Goal: Transaction & Acquisition: Book appointment/travel/reservation

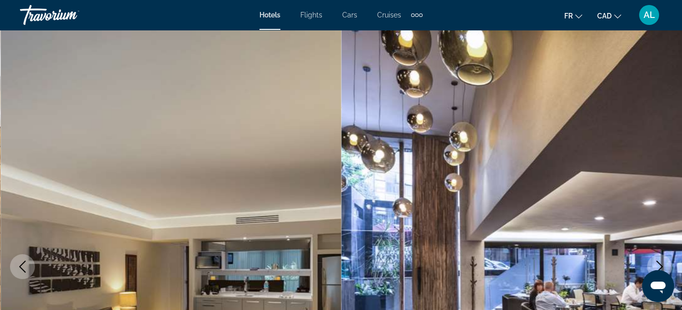
click at [386, 16] on span "Cruises" at bounding box center [389, 15] width 24 height 8
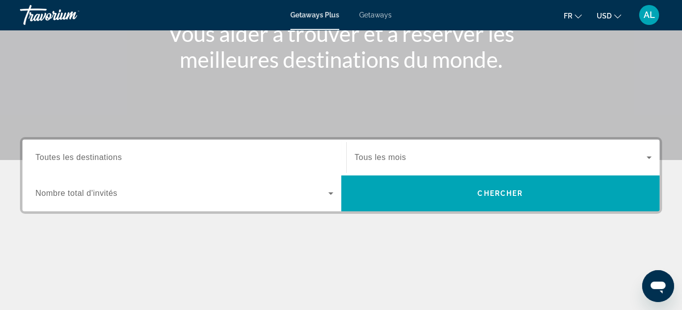
scroll to position [150, 0]
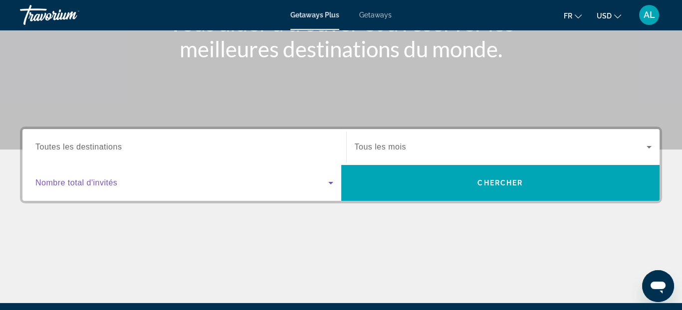
click at [330, 182] on icon "Search widget" at bounding box center [330, 183] width 5 height 2
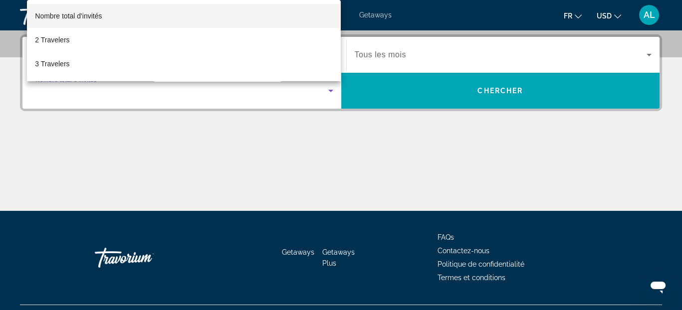
scroll to position [243, 0]
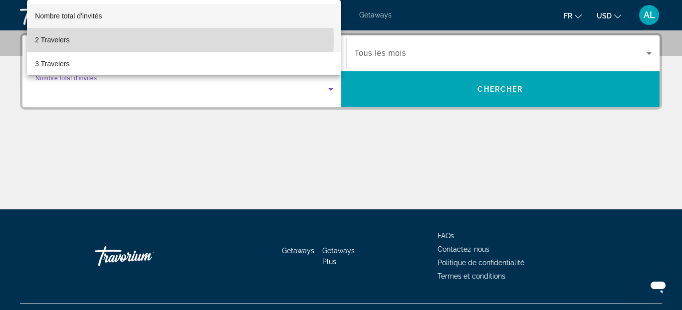
click at [134, 40] on mat-option "2 Travelers" at bounding box center [184, 40] width 314 height 24
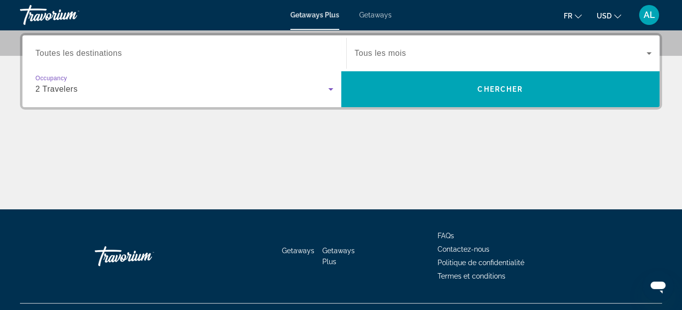
scroll to position [193, 0]
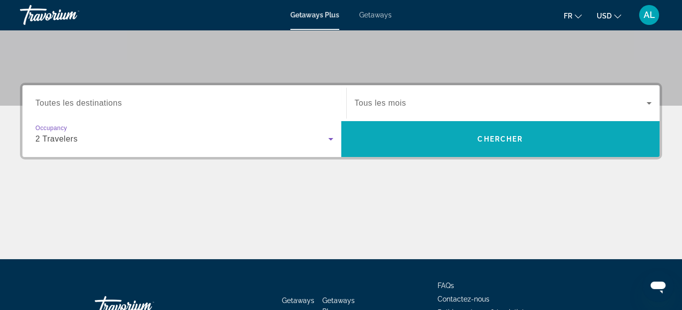
click at [492, 145] on span "Search widget" at bounding box center [500, 139] width 319 height 24
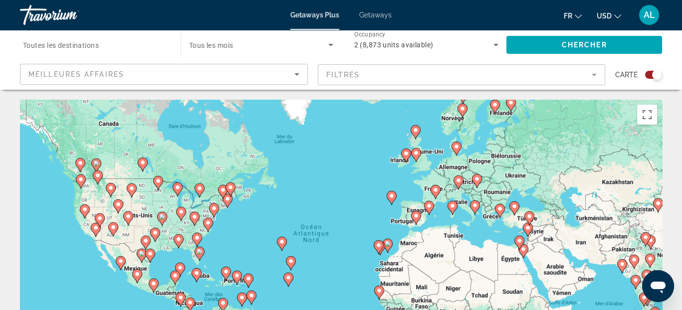
click at [594, 76] on mat-form-field "Filtres" at bounding box center [462, 74] width 288 height 21
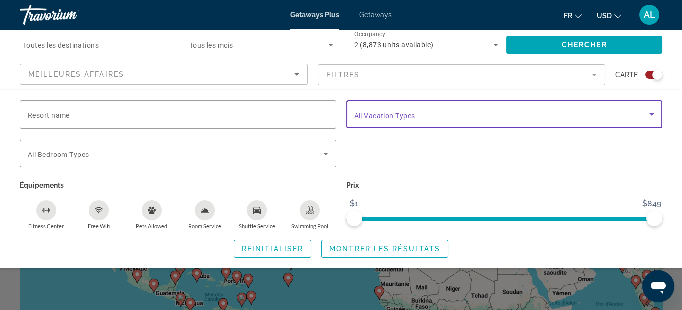
click at [505, 112] on span "Search widget" at bounding box center [501, 114] width 295 height 12
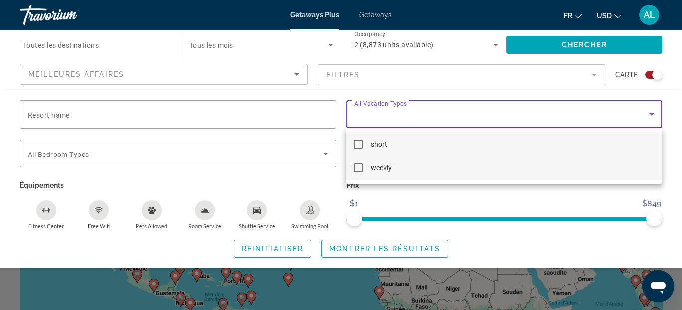
click at [410, 168] on mat-option "weekly" at bounding box center [504, 168] width 316 height 24
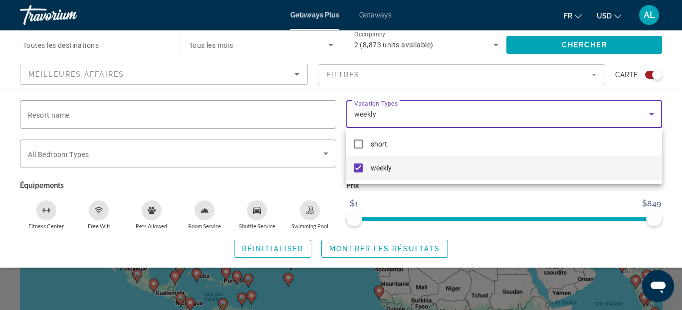
click at [595, 74] on div at bounding box center [341, 155] width 682 height 310
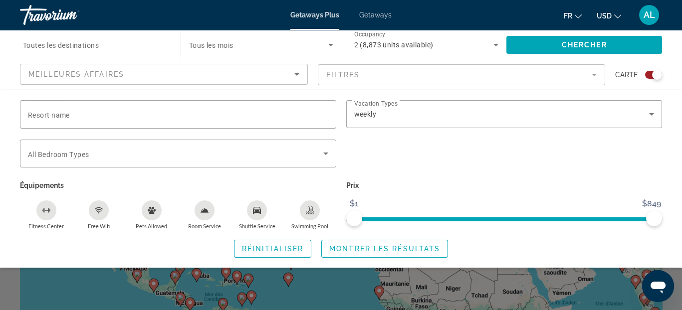
click at [594, 75] on mat-form-field "Filtres" at bounding box center [462, 74] width 288 height 21
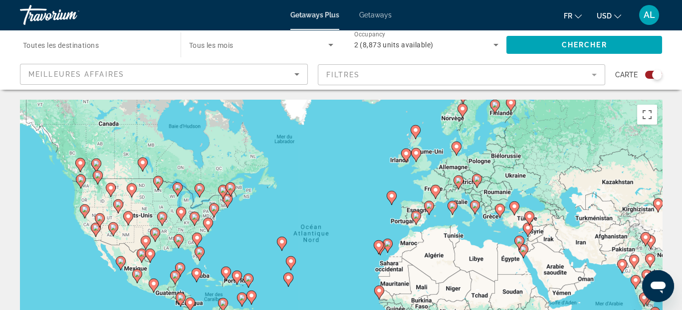
click at [594, 75] on mat-form-field "Filtres" at bounding box center [462, 74] width 288 height 21
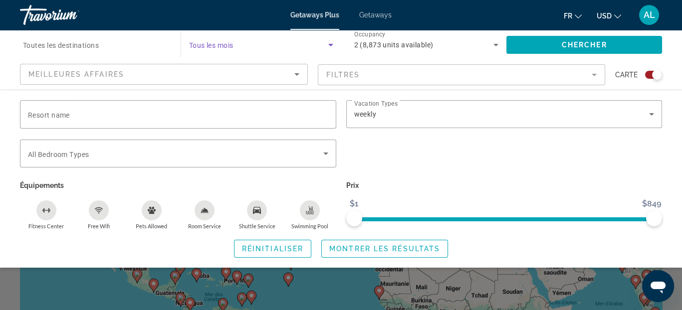
click at [330, 45] on icon "Search widget" at bounding box center [330, 45] width 5 height 2
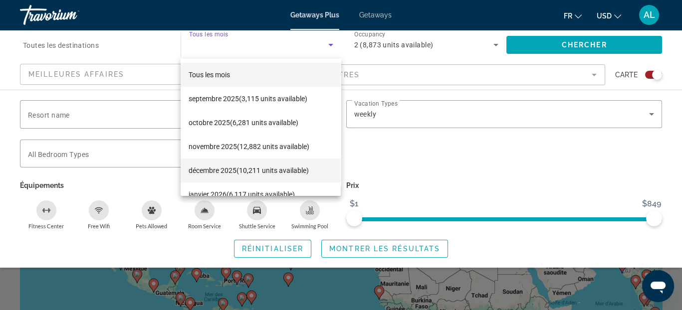
scroll to position [50, 0]
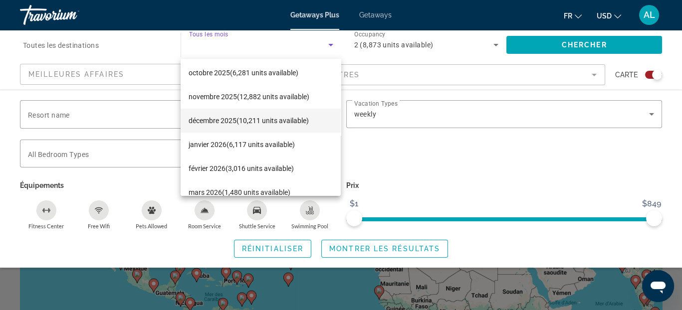
click at [252, 127] on mat-option "décembre 2025 (10,211 units available)" at bounding box center [260, 121] width 160 height 24
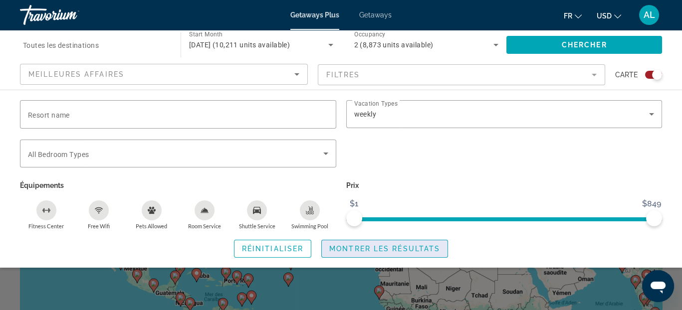
click at [347, 250] on span "Montrer les résultats" at bounding box center [384, 249] width 111 height 8
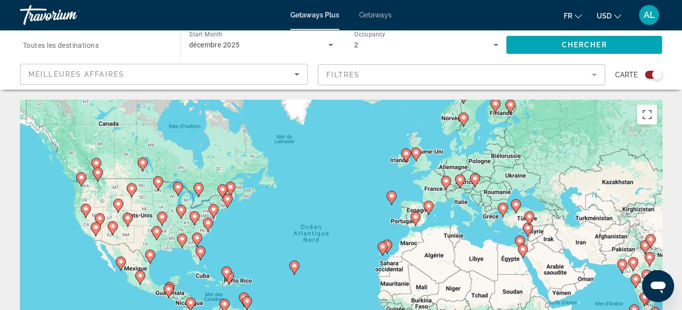
scroll to position [50, 0]
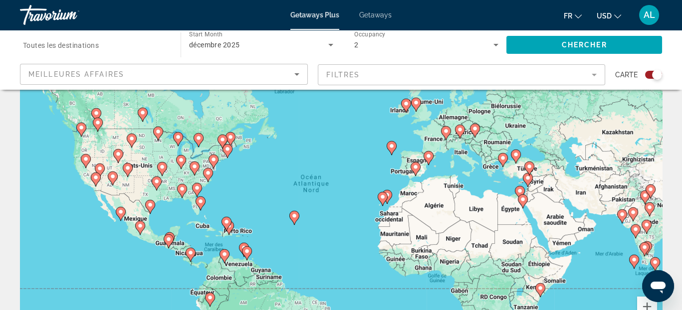
click at [151, 205] on image "Main content" at bounding box center [150, 205] width 6 height 6
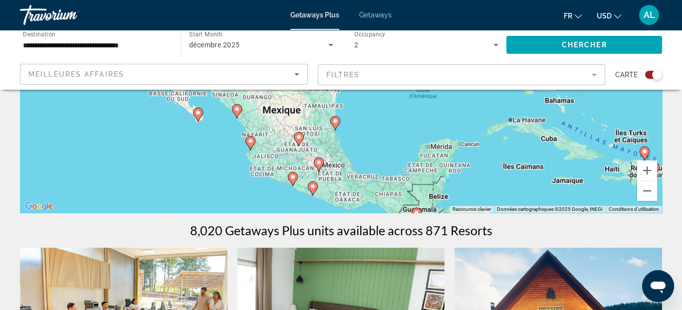
scroll to position [199, 0]
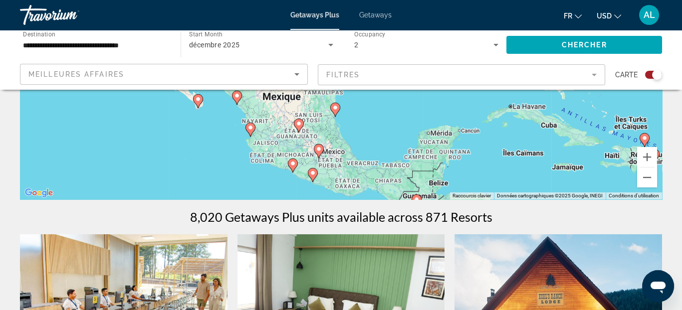
click at [417, 197] on image "Main content" at bounding box center [416, 199] width 6 height 6
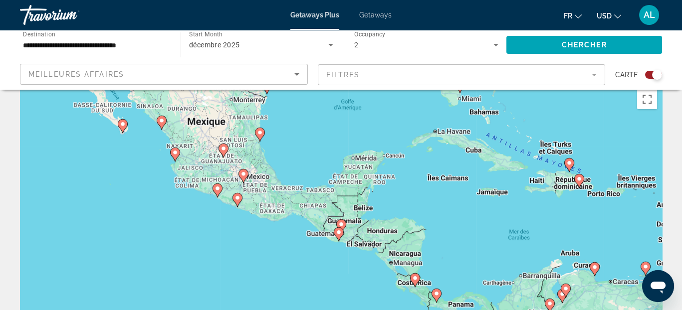
scroll to position [0, 0]
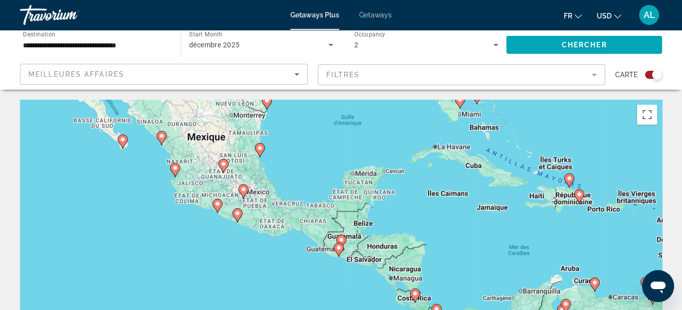
click at [176, 170] on image "Main content" at bounding box center [175, 168] width 6 height 6
type input "**********"
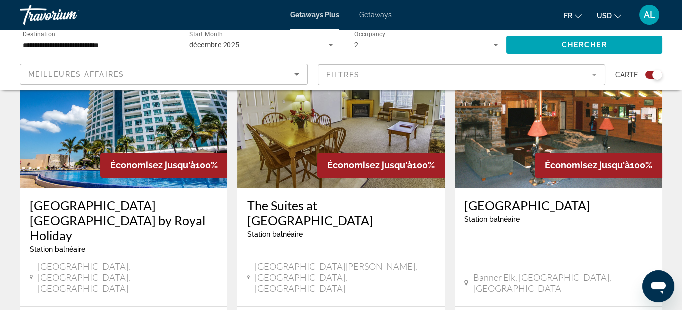
scroll to position [1556, 0]
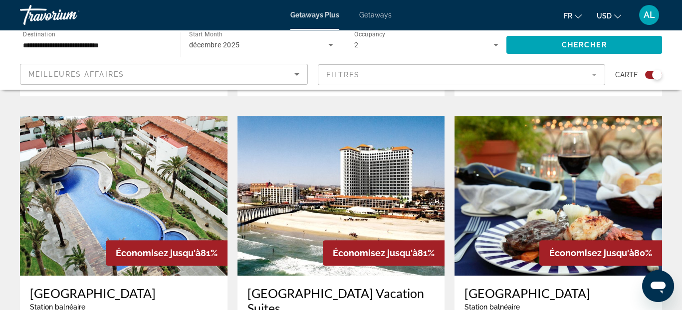
scroll to position [698, 0]
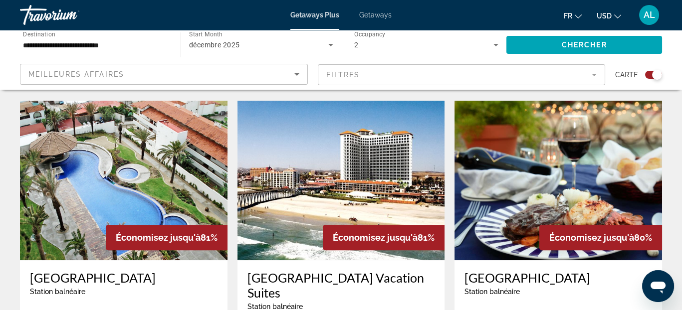
click at [594, 73] on mat-form-field "Filtres" at bounding box center [462, 74] width 288 height 21
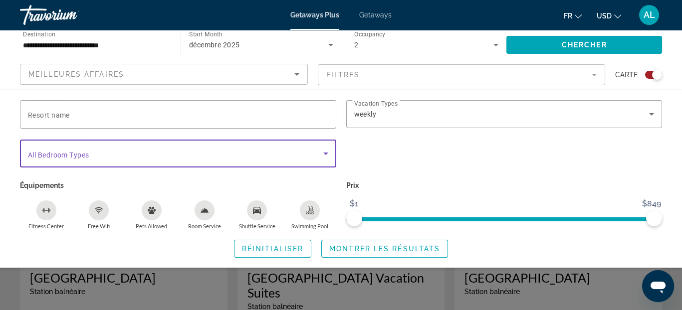
click at [324, 154] on icon "Search widget" at bounding box center [326, 154] width 12 height 12
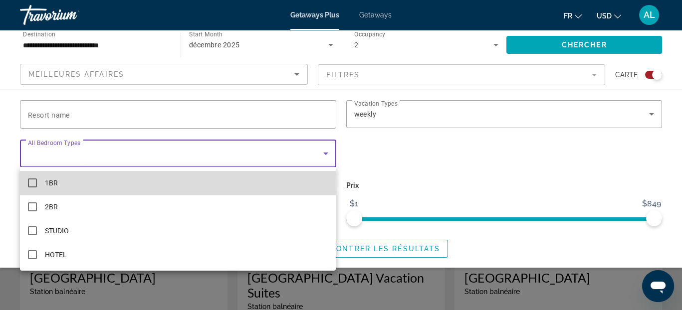
click at [74, 185] on mat-option "1BR" at bounding box center [178, 183] width 316 height 24
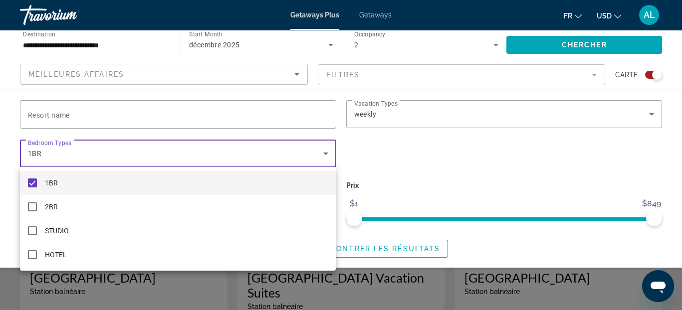
click at [446, 184] on div at bounding box center [341, 155] width 682 height 310
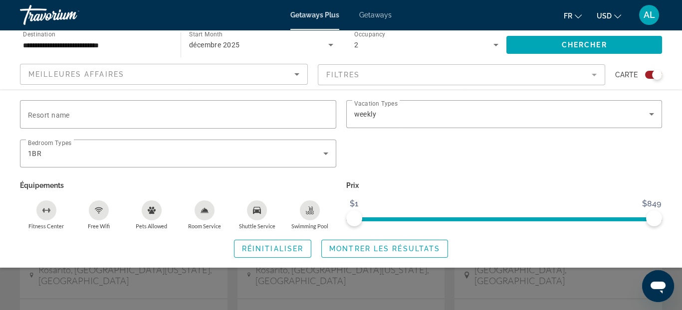
scroll to position [748, 0]
click at [384, 248] on span "Montrer les résultats" at bounding box center [384, 249] width 111 height 8
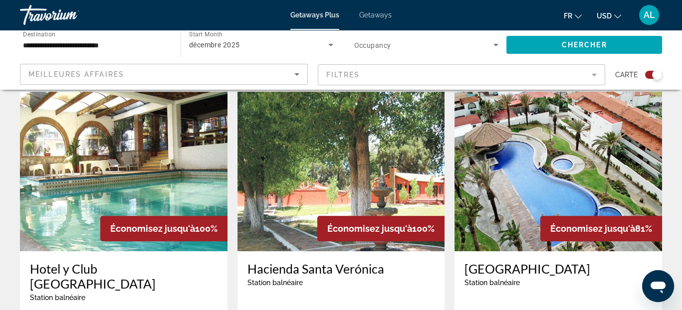
scroll to position [748, 0]
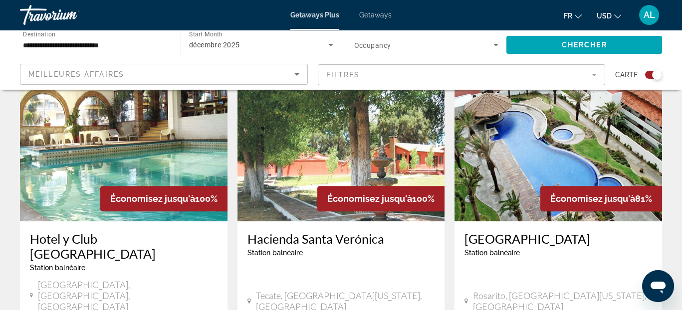
click at [132, 193] on span "Économisez jusqu'à" at bounding box center [152, 198] width 85 height 10
click at [129, 132] on img "Main content" at bounding box center [123, 142] width 207 height 160
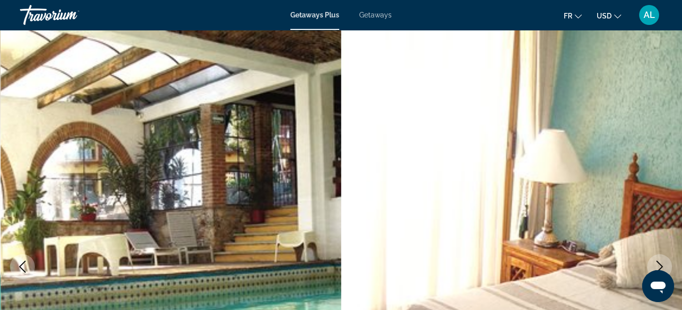
click at [658, 262] on icon "Next image" at bounding box center [659, 267] width 12 height 12
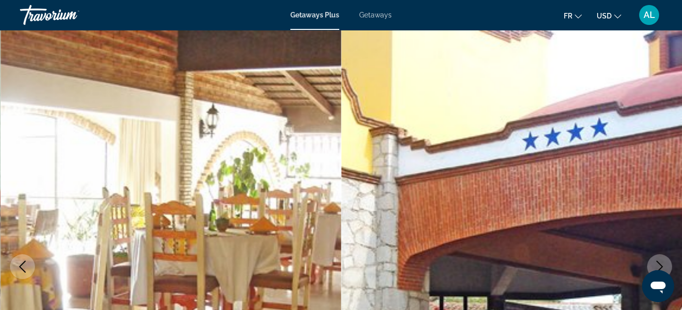
scroll to position [50, 0]
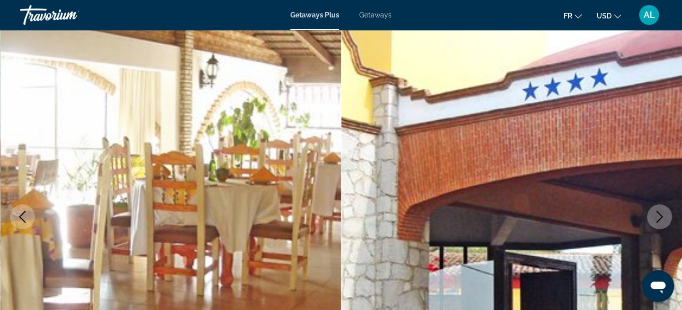
click at [659, 222] on icon "Next image" at bounding box center [659, 217] width 12 height 12
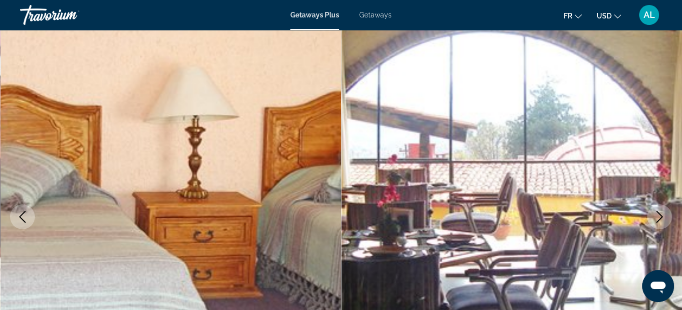
click at [658, 218] on icon "Next image" at bounding box center [659, 217] width 12 height 12
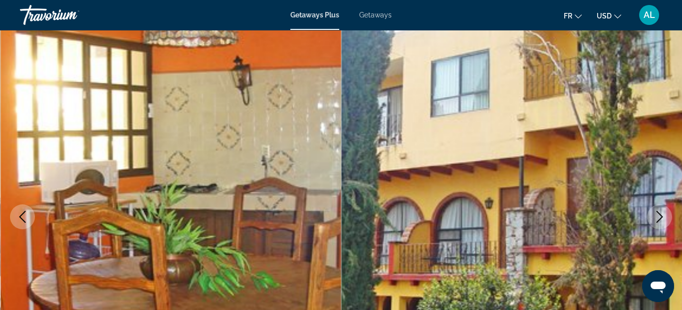
click at [658, 218] on icon "Next image" at bounding box center [659, 217] width 12 height 12
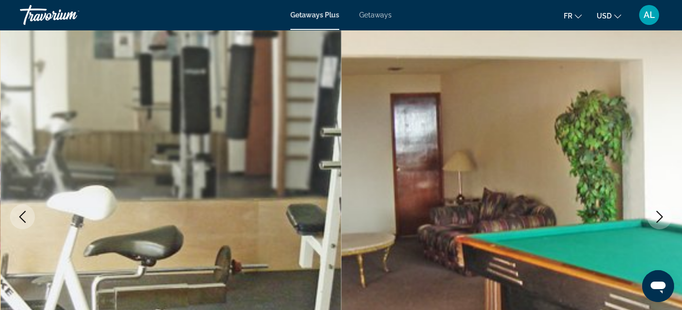
click at [658, 218] on icon "Next image" at bounding box center [659, 217] width 12 height 12
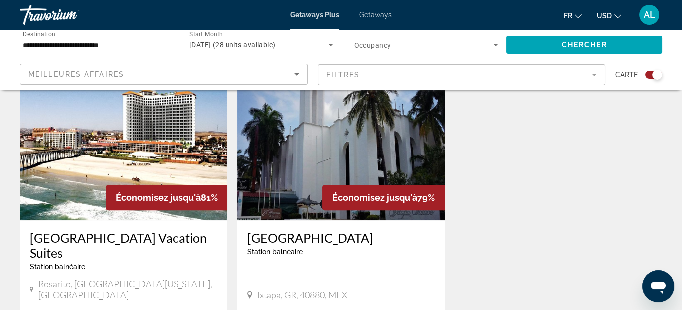
scroll to position [1147, 0]
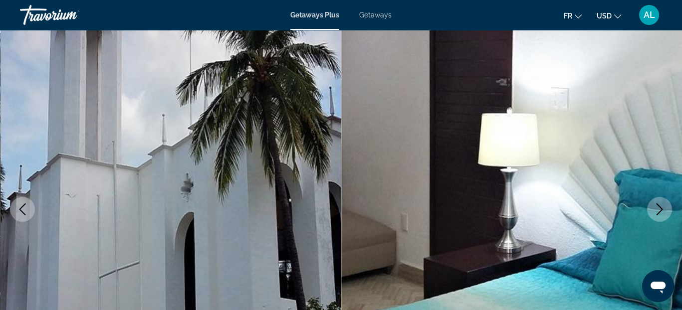
scroll to position [150, 0]
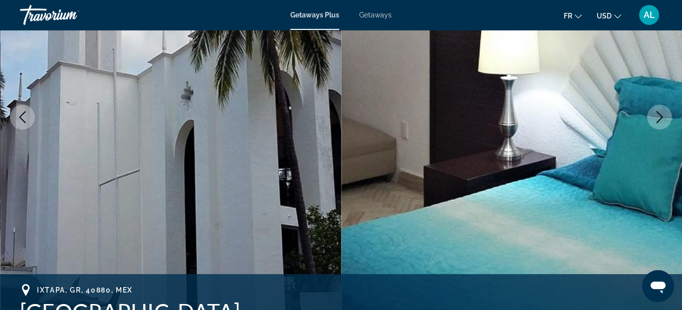
click at [661, 121] on icon "Next image" at bounding box center [659, 117] width 12 height 12
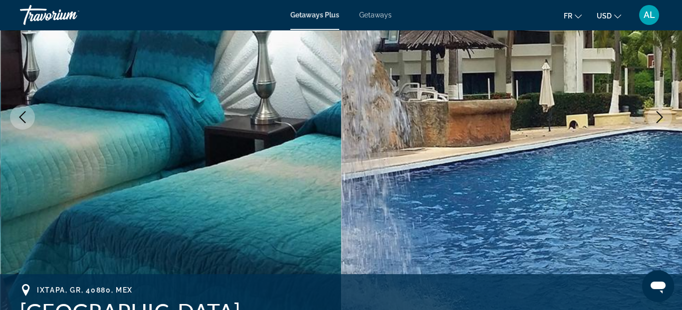
click at [661, 121] on icon "Next image" at bounding box center [659, 117] width 12 height 12
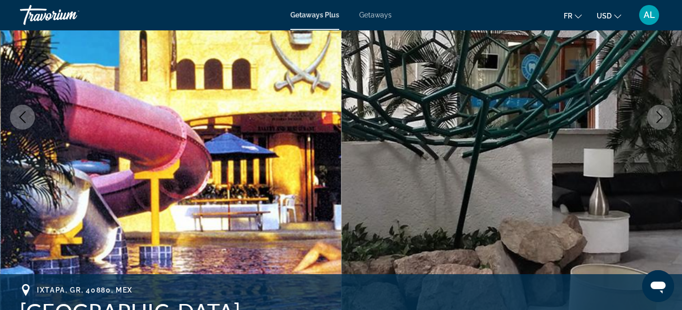
click at [661, 121] on icon "Next image" at bounding box center [659, 117] width 12 height 12
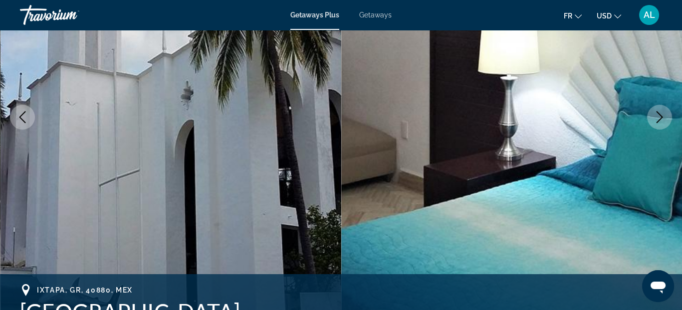
click at [661, 124] on button "Next image" at bounding box center [659, 117] width 25 height 25
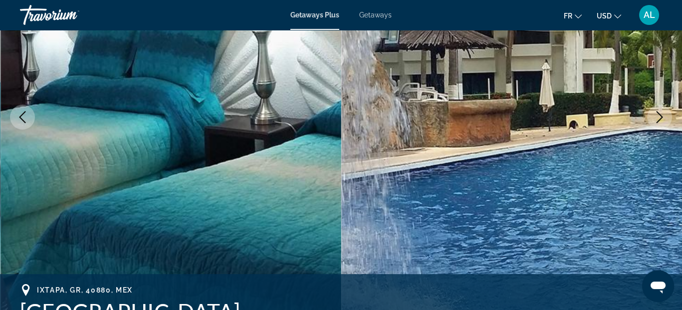
click at [661, 124] on button "Next image" at bounding box center [659, 117] width 25 height 25
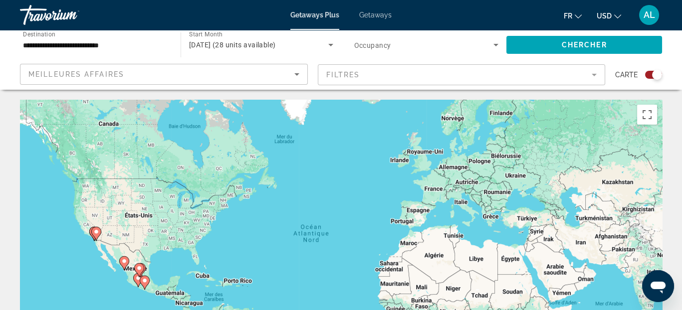
click at [137, 269] on image "Main content" at bounding box center [139, 268] width 6 height 6
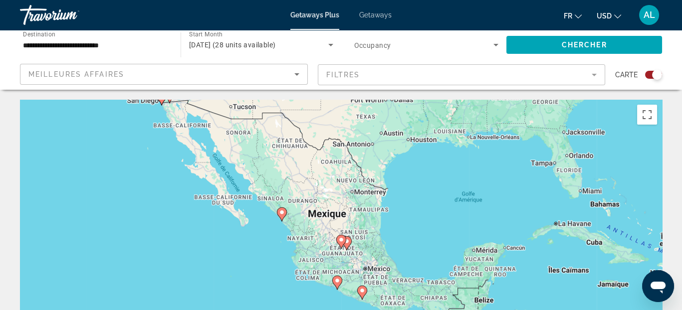
click at [343, 241] on image "Main content" at bounding box center [341, 240] width 6 height 6
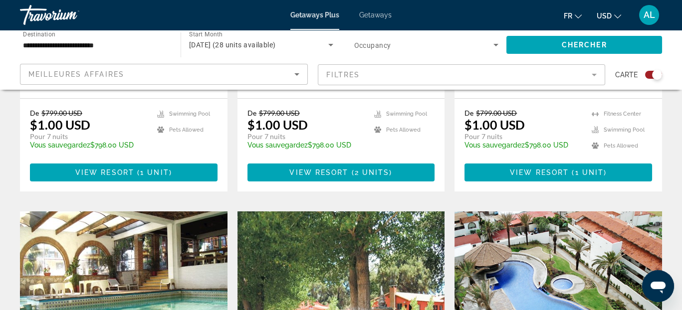
scroll to position [249, 0]
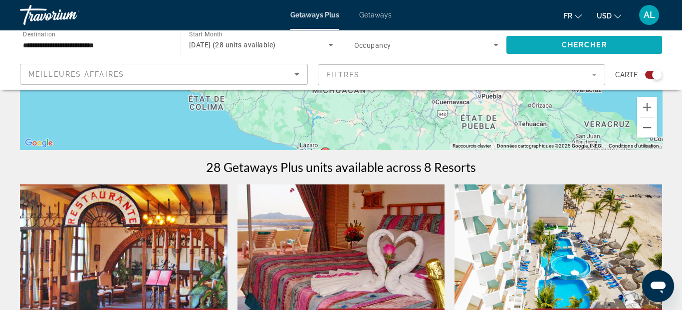
click at [563, 44] on span "Chercher" at bounding box center [583, 45] width 45 height 8
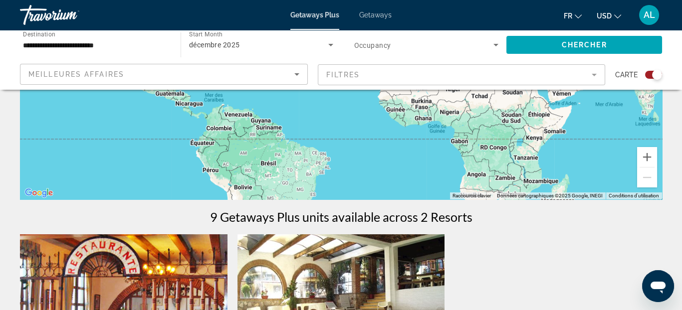
scroll to position [199, 0]
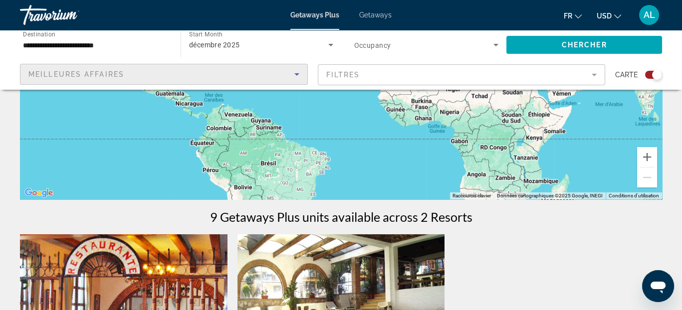
click at [298, 75] on icon "Sort by" at bounding box center [297, 74] width 12 height 12
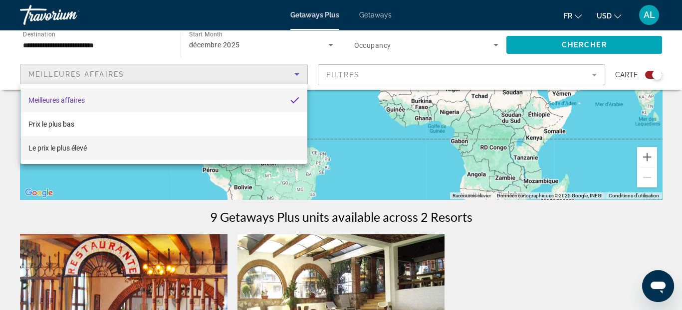
click at [205, 145] on mat-option "Le prix le plus élevé" at bounding box center [163, 148] width 287 height 24
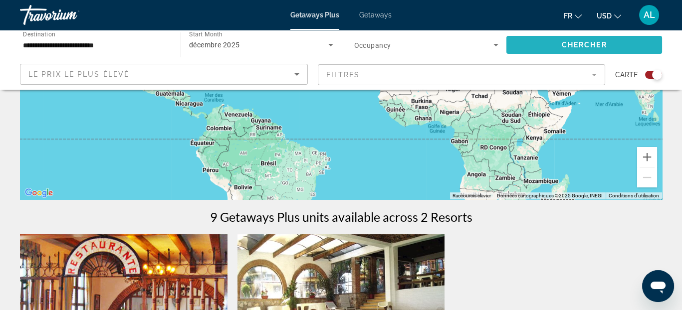
click at [580, 49] on span "Search widget" at bounding box center [584, 45] width 156 height 24
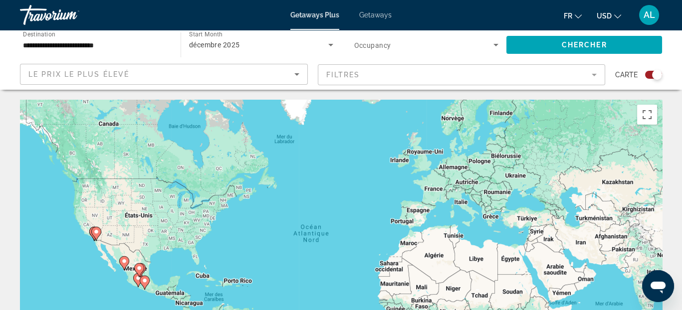
click at [483, 46] on span "Search widget" at bounding box center [424, 45] width 140 height 12
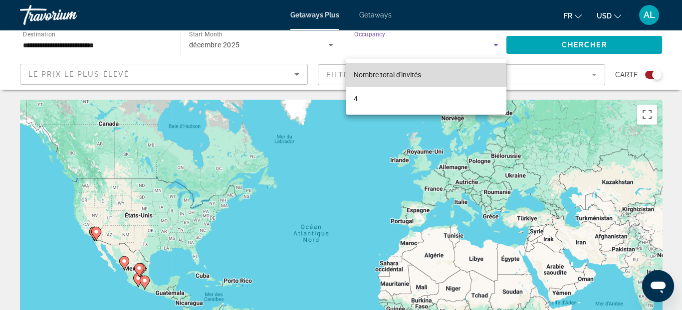
click at [451, 77] on mat-option "Nombre total d'invités" at bounding box center [426, 75] width 161 height 24
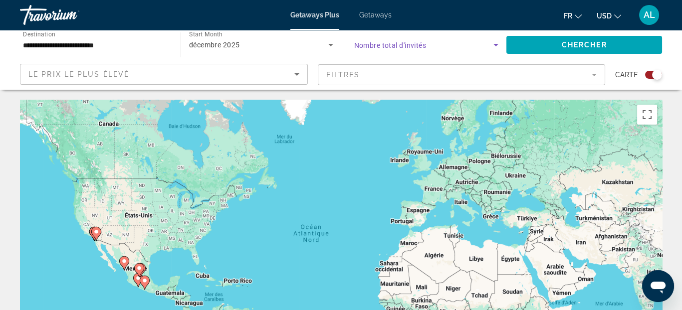
click at [451, 77] on mat-form-field "Filtres" at bounding box center [462, 74] width 288 height 21
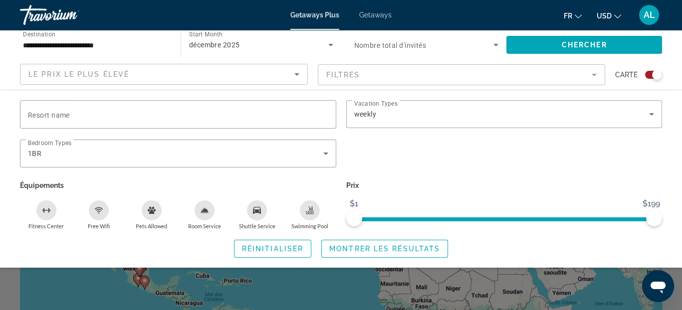
click at [582, 70] on mat-form-field "Filtres" at bounding box center [462, 74] width 288 height 21
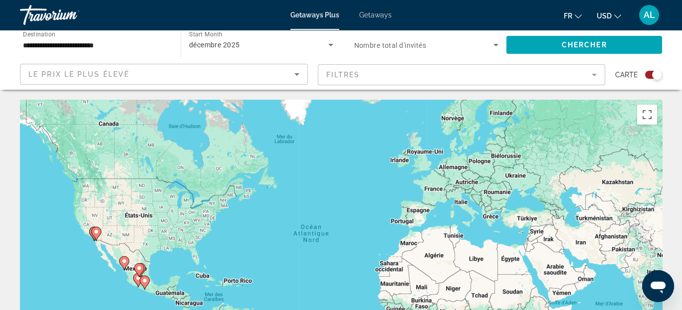
click at [488, 44] on span "Search widget" at bounding box center [424, 45] width 140 height 12
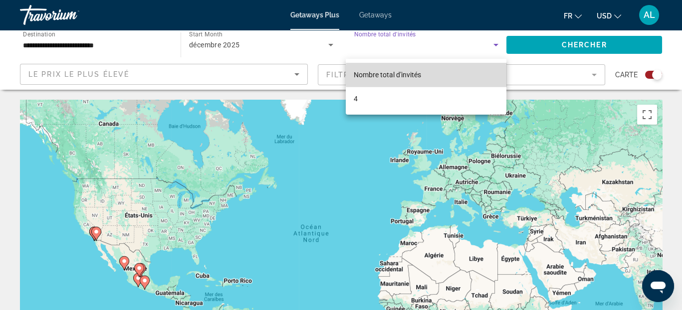
click at [439, 75] on mat-option "Nombre total d'invités" at bounding box center [426, 75] width 161 height 24
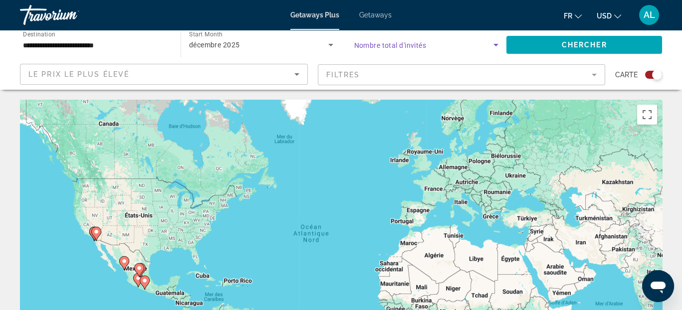
click at [490, 44] on icon "Search widget" at bounding box center [496, 45] width 12 height 12
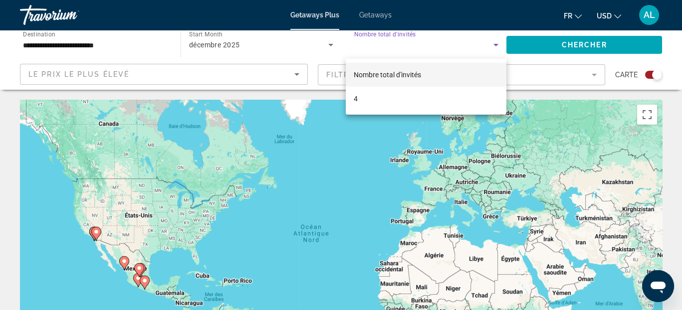
click at [431, 79] on mat-option "Nombre total d'invités" at bounding box center [426, 75] width 161 height 24
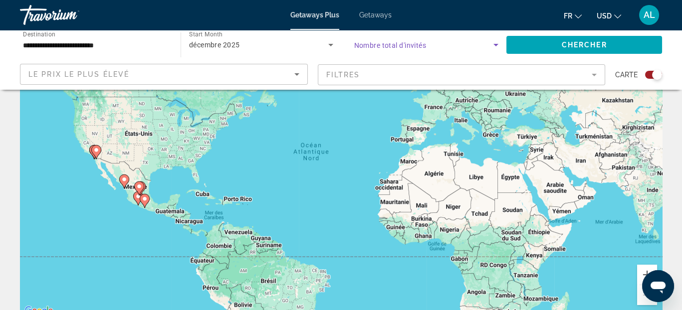
scroll to position [199, 0]
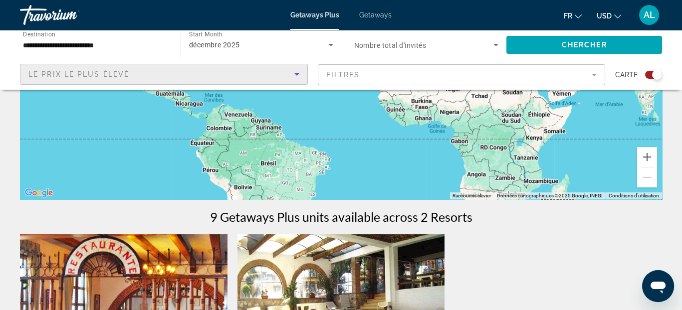
click at [297, 75] on icon "Sort by" at bounding box center [296, 74] width 5 height 2
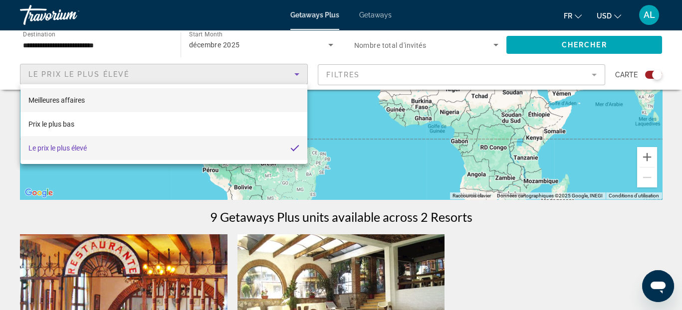
click at [163, 111] on mat-option "Meilleures affaires" at bounding box center [163, 100] width 287 height 24
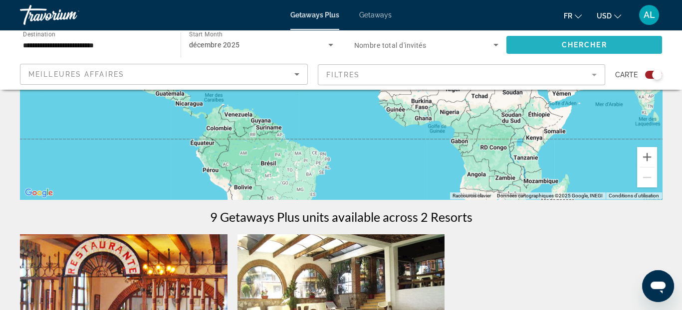
click at [571, 46] on span "Chercher" at bounding box center [583, 45] width 45 height 8
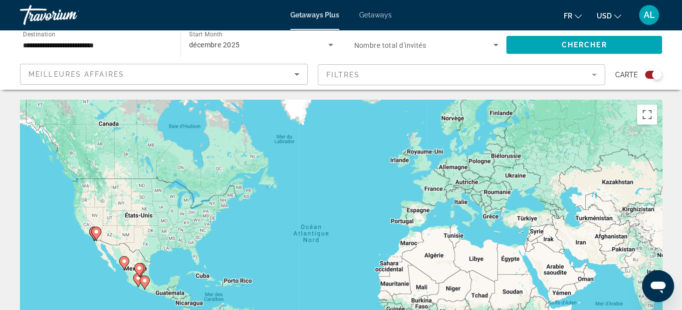
click at [651, 76] on div "Search widget" at bounding box center [653, 75] width 17 height 8
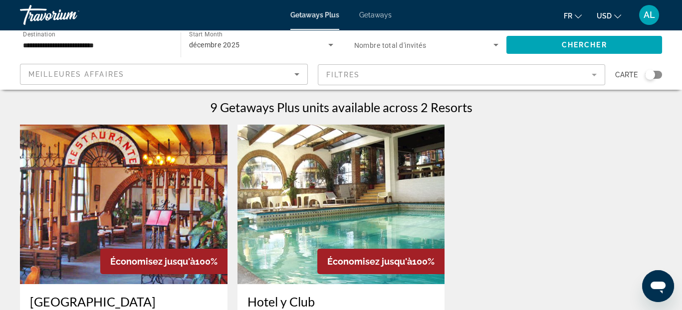
click at [658, 74] on div "Search widget" at bounding box center [653, 75] width 17 height 8
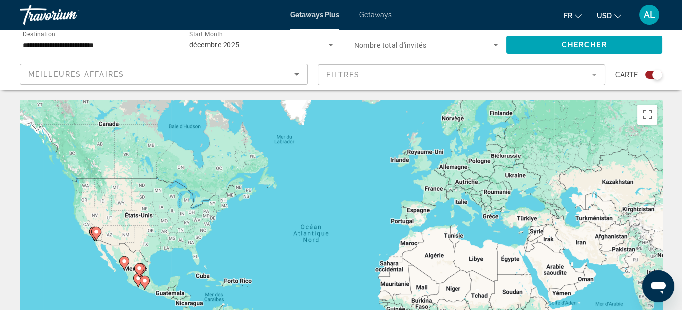
click at [409, 224] on div "Pour activer le glissement avec le clavier, appuyez sur Alt+Entrée. Une fois ce…" at bounding box center [341, 249] width 642 height 299
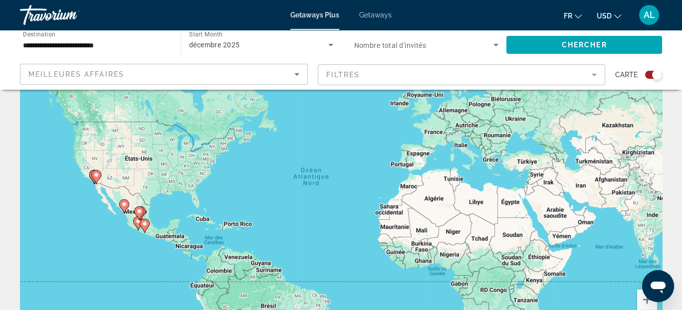
scroll to position [100, 0]
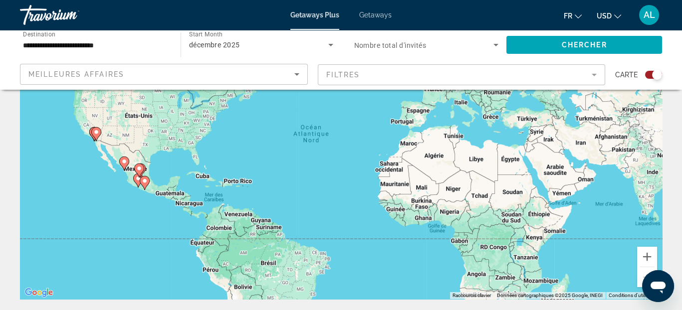
click at [145, 182] on image "Main content" at bounding box center [145, 181] width 6 height 6
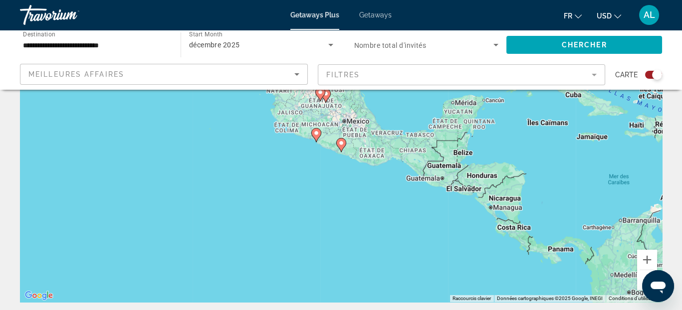
scroll to position [0, 0]
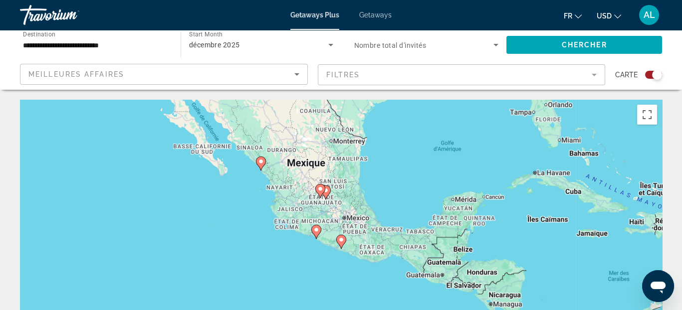
click at [262, 161] on image "Main content" at bounding box center [261, 162] width 6 height 6
type input "**********"
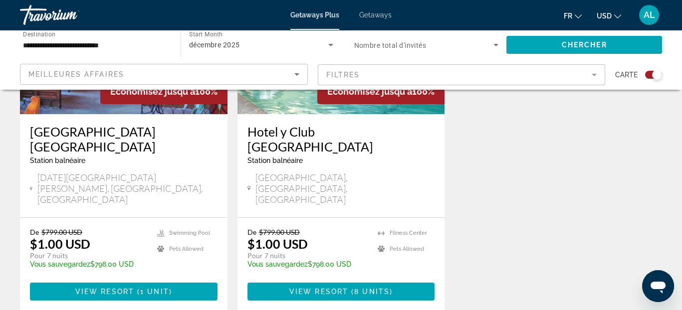
scroll to position [499, 0]
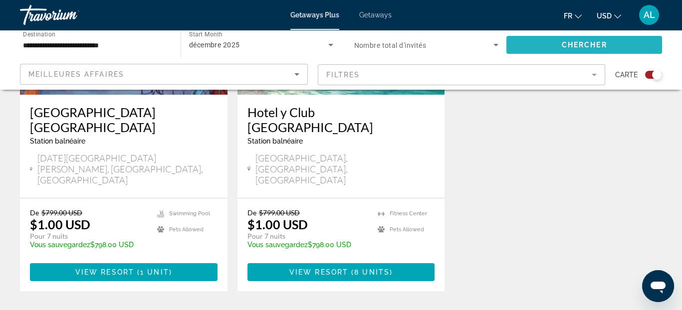
click at [584, 43] on span "Chercher" at bounding box center [583, 45] width 45 height 8
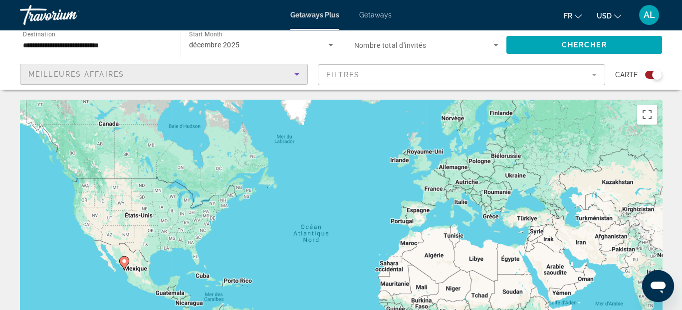
click at [293, 75] on icon "Sort by" at bounding box center [297, 74] width 12 height 12
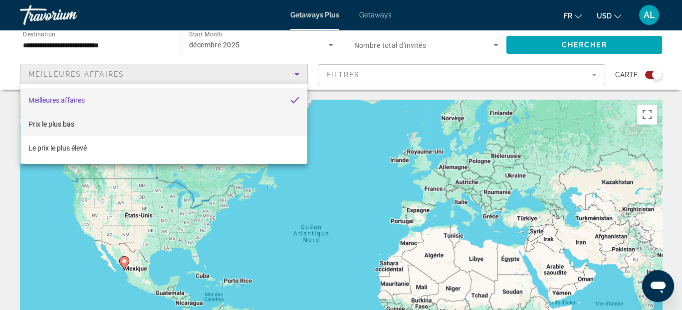
click at [248, 121] on mat-option "Prix ​​le plus bas" at bounding box center [163, 124] width 287 height 24
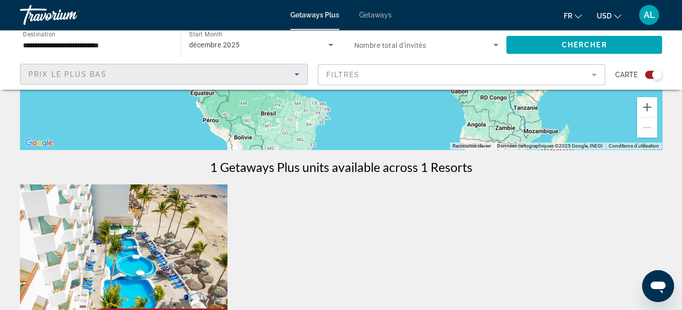
scroll to position [449, 0]
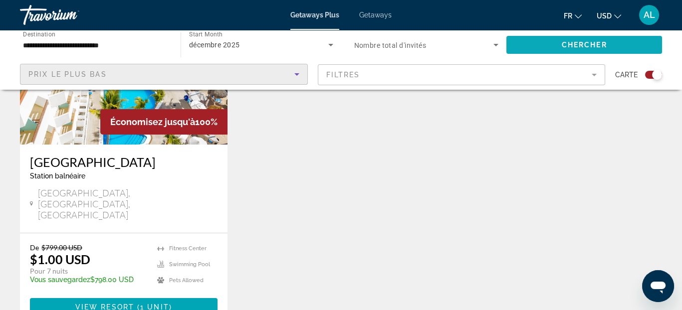
click at [535, 47] on span "Search widget" at bounding box center [584, 45] width 156 height 24
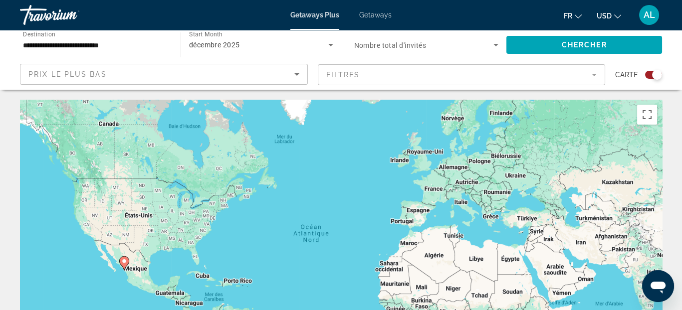
click at [366, 13] on span "Getaways" at bounding box center [375, 15] width 32 height 8
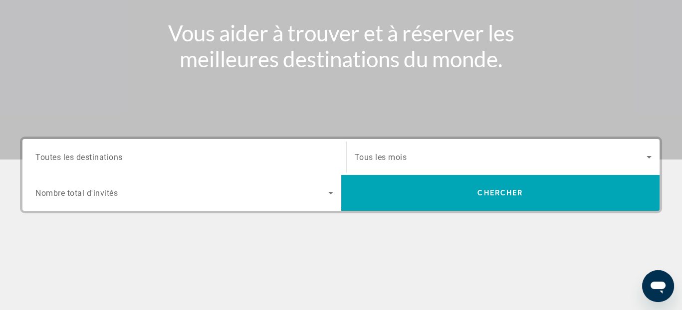
scroll to position [249, 0]
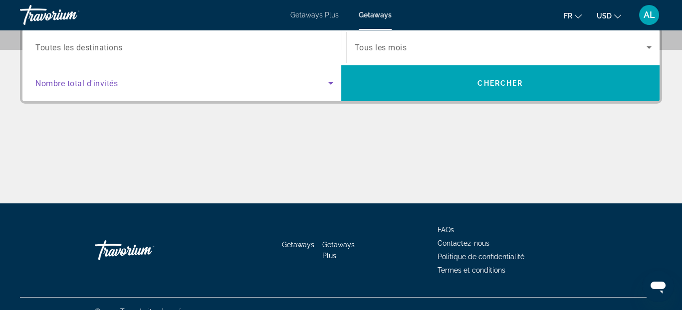
click at [177, 84] on span "Search widget" at bounding box center [181, 83] width 293 height 12
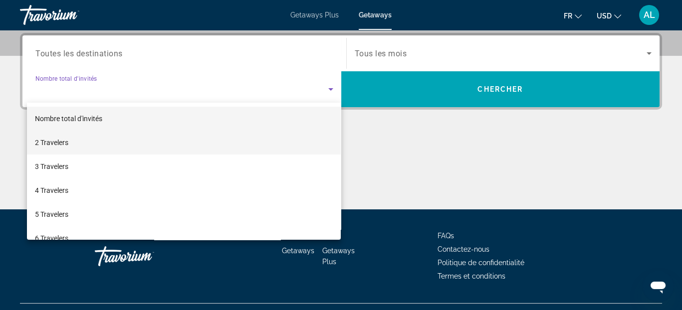
click at [141, 140] on mat-option "2 Travelers" at bounding box center [184, 143] width 314 height 24
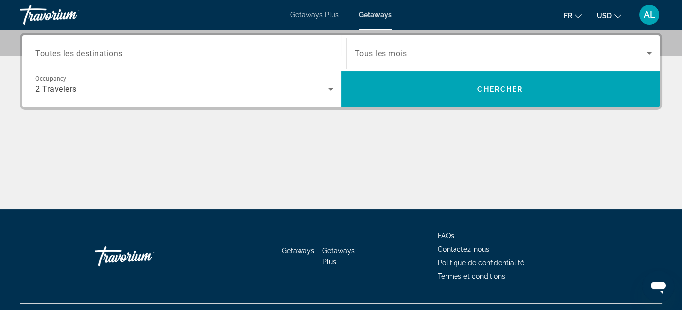
click at [404, 59] on div "Search widget" at bounding box center [503, 53] width 297 height 28
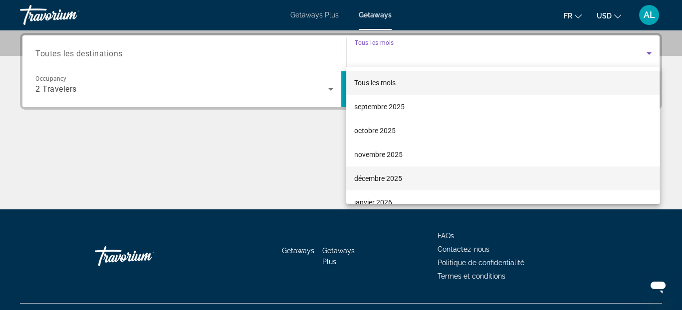
click at [395, 179] on span "décembre 2025" at bounding box center [378, 179] width 48 height 12
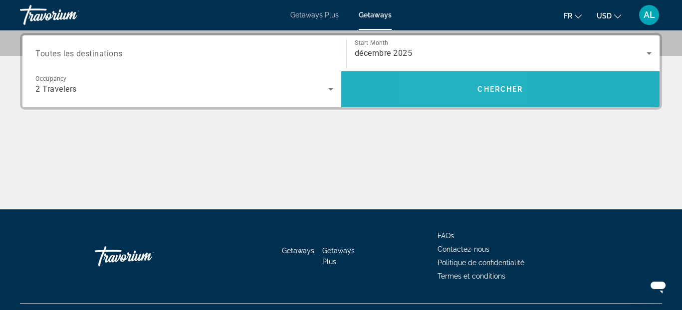
click at [466, 89] on span "Search widget" at bounding box center [500, 89] width 319 height 24
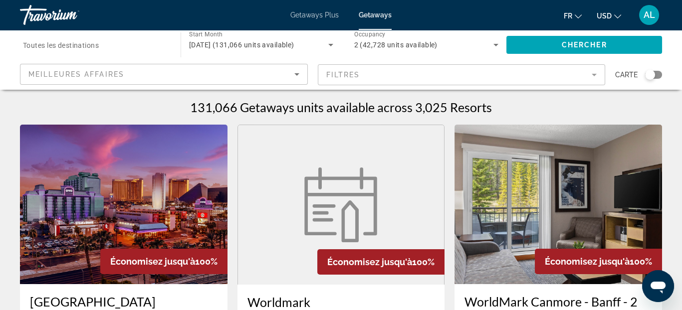
click at [593, 77] on mat-form-field "Filtres" at bounding box center [462, 74] width 288 height 21
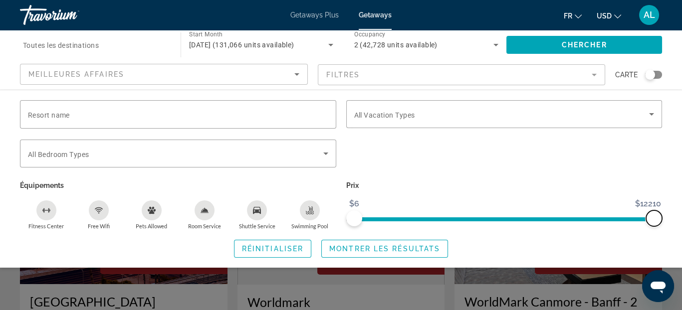
drag, startPoint x: 652, startPoint y: 220, endPoint x: 688, endPoint y: 220, distance: 35.9
click at [682, 220] on html "Passer au contenu principal Getaways Plus Getaways fr English Español Français …" at bounding box center [341, 155] width 682 height 310
click at [507, 118] on span "Search widget" at bounding box center [501, 114] width 295 height 12
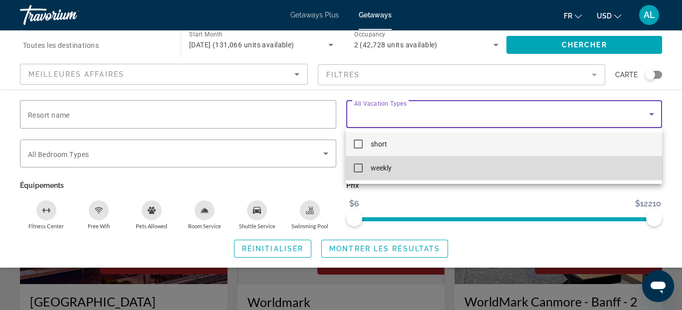
click at [357, 170] on mat-pseudo-checkbox at bounding box center [358, 168] width 9 height 9
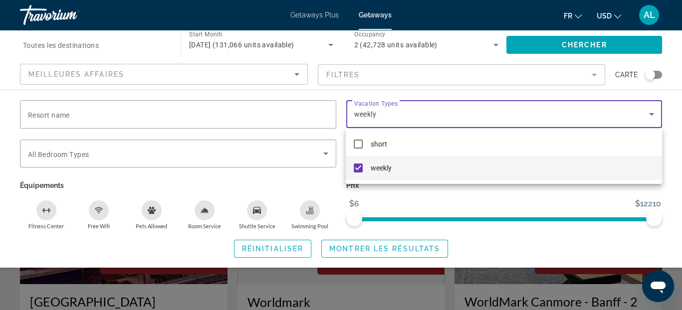
click at [235, 149] on div at bounding box center [341, 155] width 682 height 310
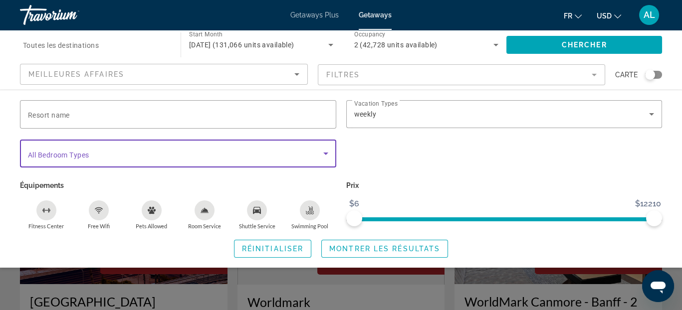
click at [326, 153] on icon "Search widget" at bounding box center [325, 154] width 5 height 2
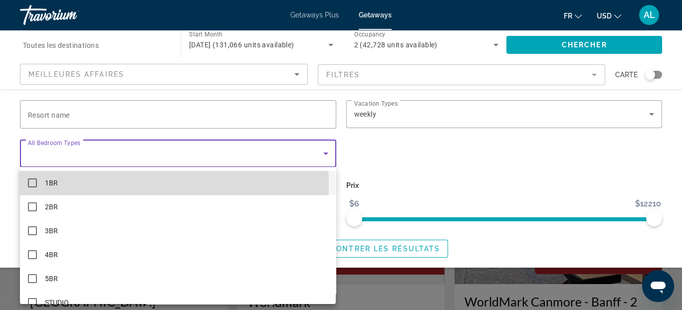
click at [29, 184] on mat-pseudo-checkbox at bounding box center [32, 183] width 9 height 9
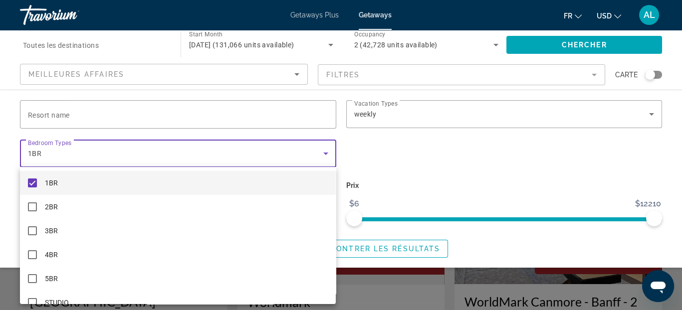
click at [626, 45] on div at bounding box center [341, 155] width 682 height 310
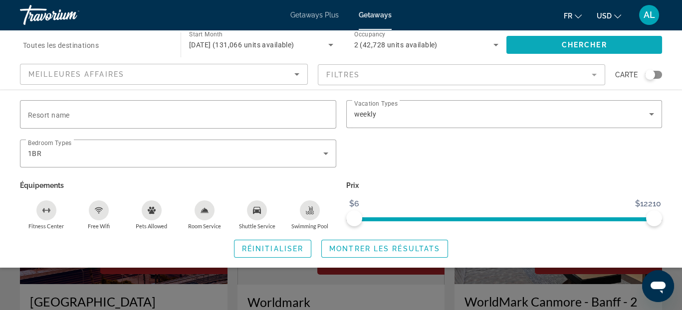
click at [584, 45] on span "Chercher" at bounding box center [583, 45] width 45 height 8
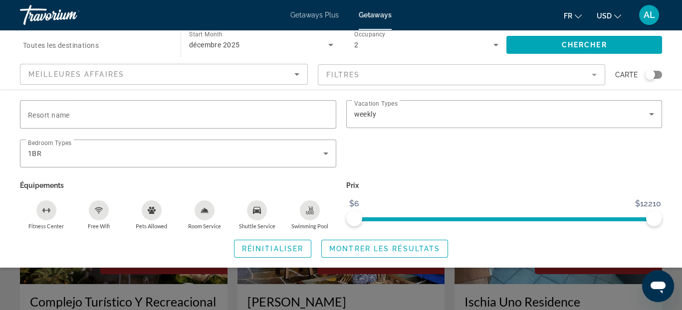
click at [534, 295] on div "Search widget" at bounding box center [341, 230] width 682 height 161
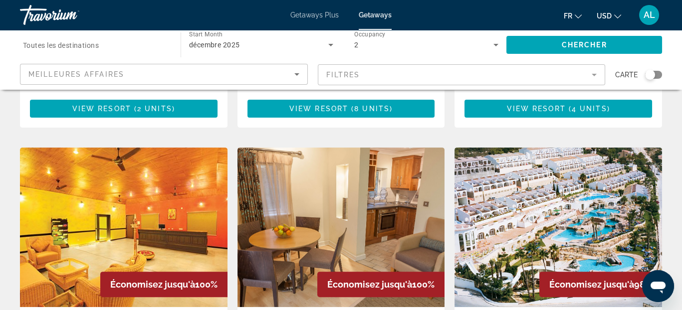
scroll to position [698, 0]
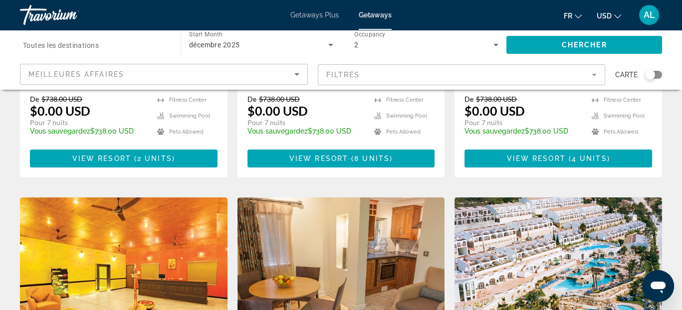
click at [602, 217] on img "Main content" at bounding box center [557, 277] width 207 height 160
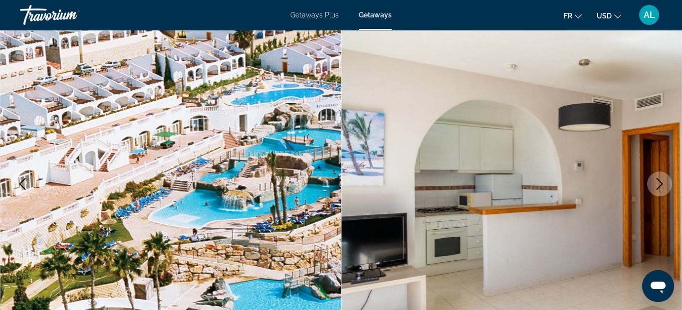
scroll to position [100, 0]
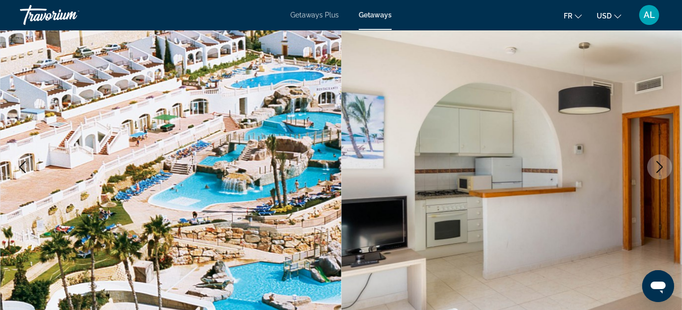
click at [654, 169] on icon "Next image" at bounding box center [659, 167] width 12 height 12
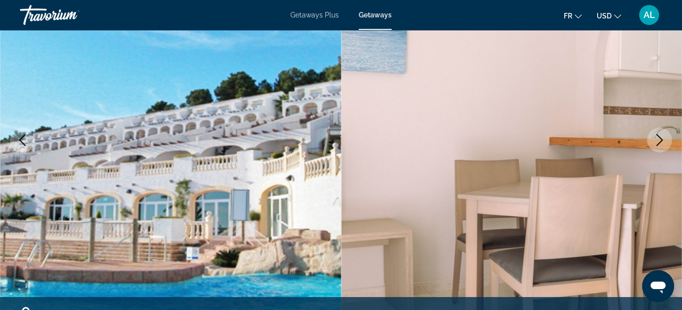
scroll to position [150, 0]
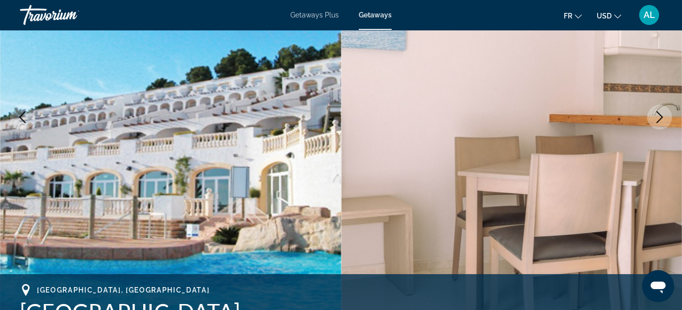
click at [657, 117] on icon "Next image" at bounding box center [659, 117] width 12 height 12
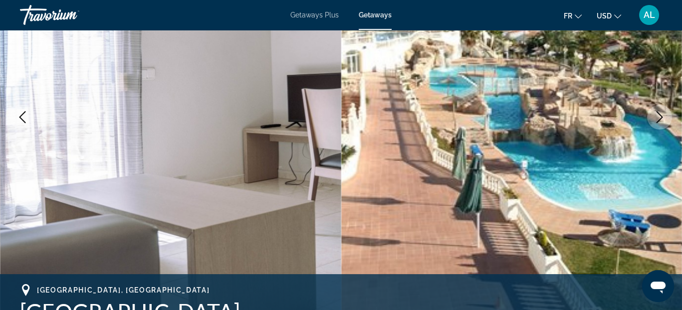
click at [667, 166] on img "Main content" at bounding box center [511, 117] width 341 height 474
click at [667, 172] on img "Main content" at bounding box center [511, 117] width 341 height 474
click at [668, 117] on button "Next image" at bounding box center [659, 117] width 25 height 25
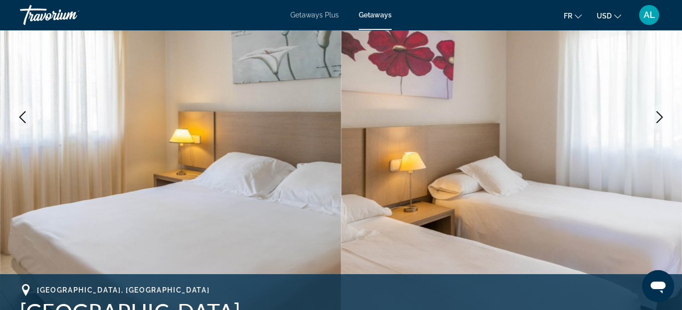
click at [661, 117] on icon "Next image" at bounding box center [659, 117] width 6 height 12
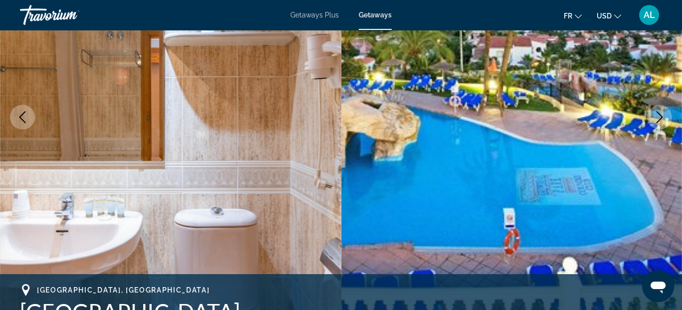
click at [661, 117] on icon "Next image" at bounding box center [659, 117] width 6 height 12
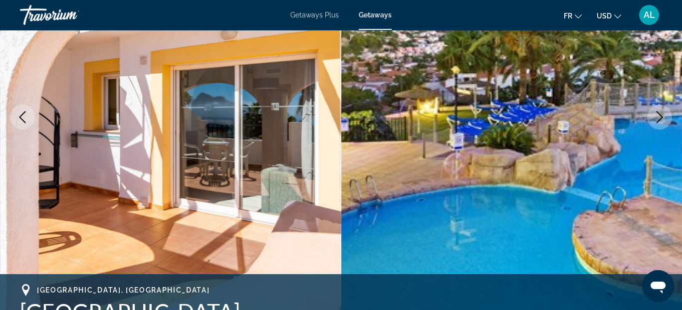
click at [661, 117] on icon "Next image" at bounding box center [659, 117] width 6 height 12
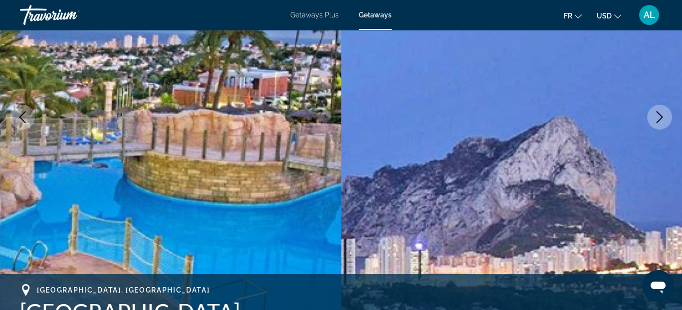
click at [661, 117] on icon "Next image" at bounding box center [659, 117] width 6 height 12
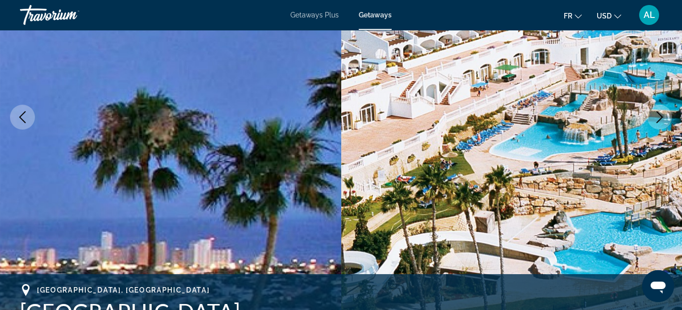
click at [661, 117] on icon "Next image" at bounding box center [659, 117] width 6 height 12
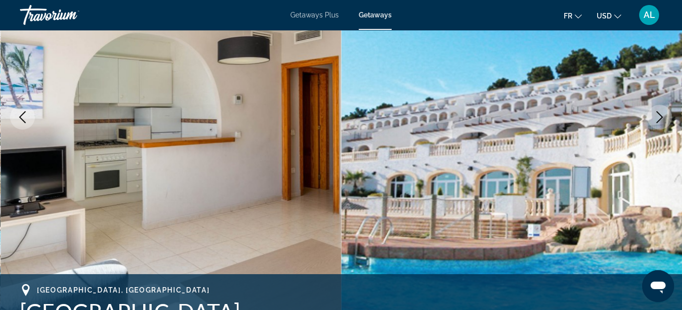
click at [659, 116] on icon "Next image" at bounding box center [659, 117] width 12 height 12
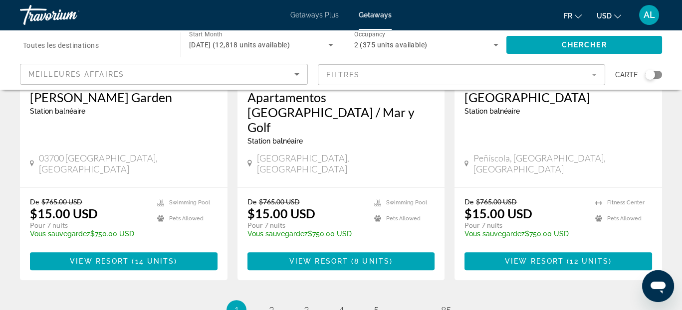
scroll to position [1377, 0]
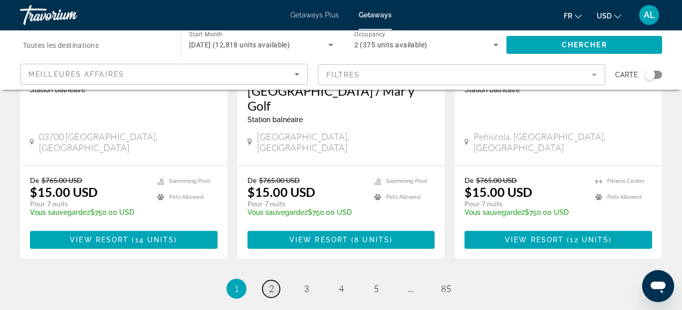
click at [268, 280] on link "page 2" at bounding box center [270, 288] width 17 height 17
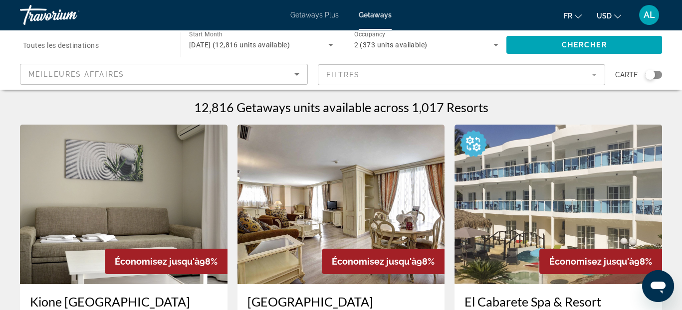
click at [595, 74] on mat-form-field "Filtres" at bounding box center [462, 74] width 288 height 21
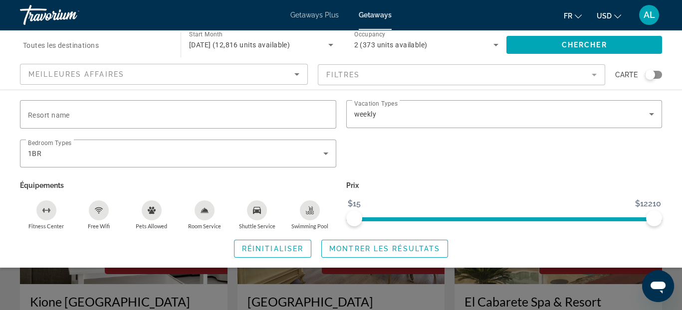
click at [437, 77] on mat-form-field "Filtres" at bounding box center [462, 74] width 288 height 21
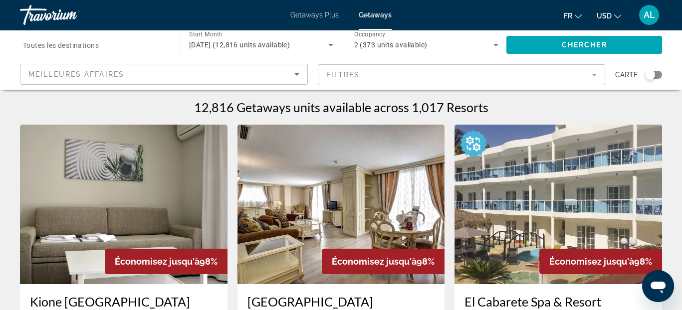
click at [596, 75] on mat-form-field "Filtres" at bounding box center [462, 74] width 288 height 21
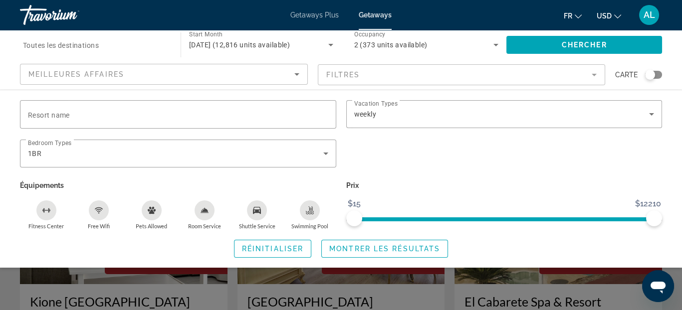
click at [43, 213] on icon "Fitness Center" at bounding box center [46, 210] width 8 height 8
click at [45, 214] on div "Fitness Center" at bounding box center [46, 210] width 20 height 20
click at [259, 210] on icon "Shuttle Service" at bounding box center [257, 210] width 8 height 8
click at [205, 213] on icon "Room Service" at bounding box center [204, 210] width 8 height 8
click at [311, 210] on icon "Swimming Pool" at bounding box center [310, 210] width 8 height 8
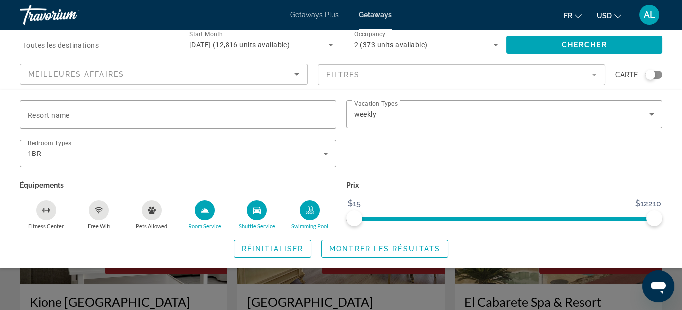
click at [98, 214] on div "Free Wifi" at bounding box center [99, 210] width 20 height 20
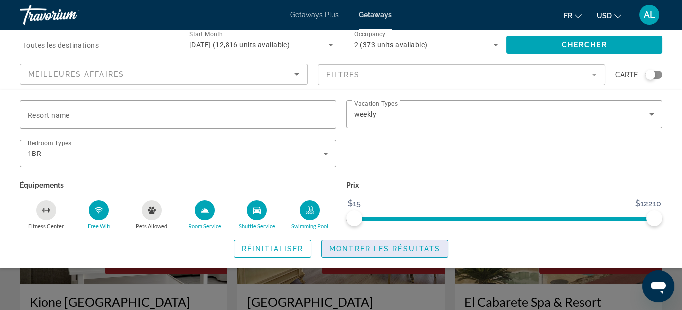
click at [338, 248] on span "Montrer les résultats" at bounding box center [384, 249] width 111 height 8
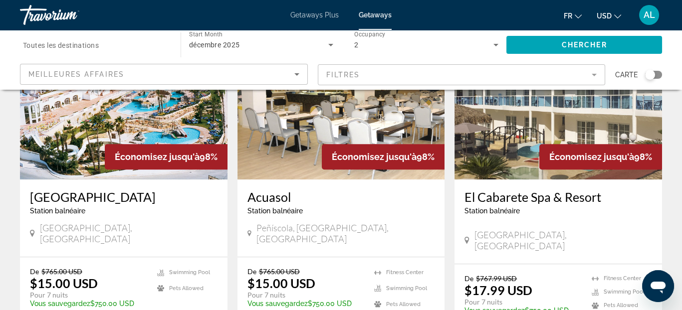
scroll to position [1296, 0]
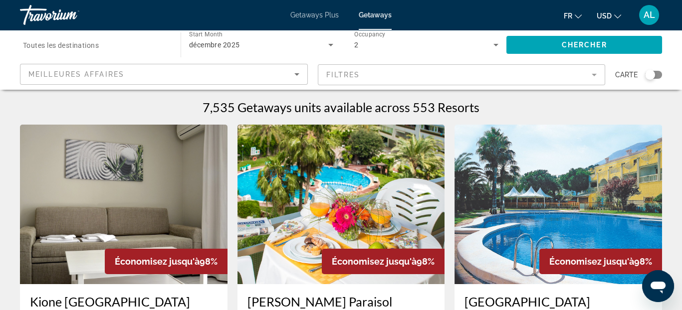
click at [576, 13] on icon "Change language" at bounding box center [577, 16] width 7 height 7
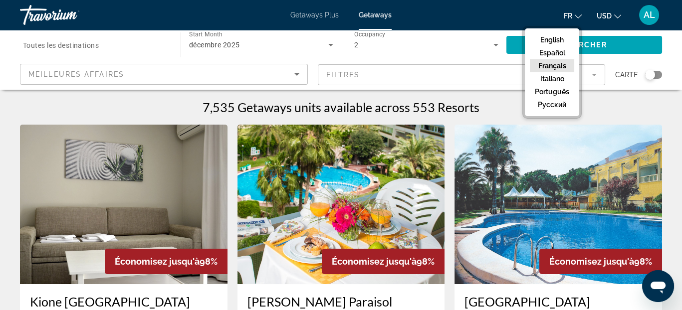
click at [561, 63] on button "Français" at bounding box center [552, 65] width 44 height 13
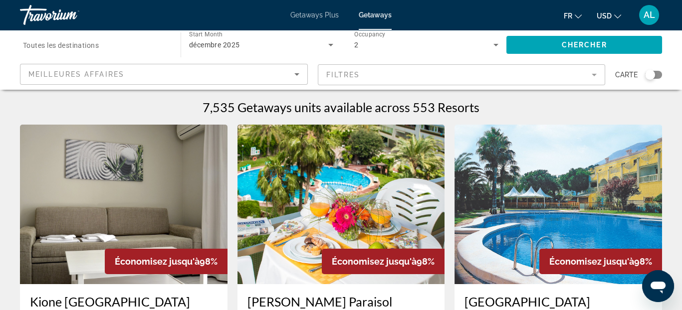
click at [617, 15] on icon "Change currency" at bounding box center [617, 16] width 7 height 7
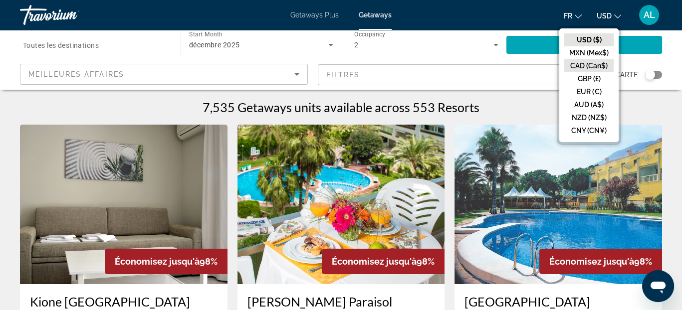
click at [585, 64] on button "CAD (Can$)" at bounding box center [588, 65] width 49 height 13
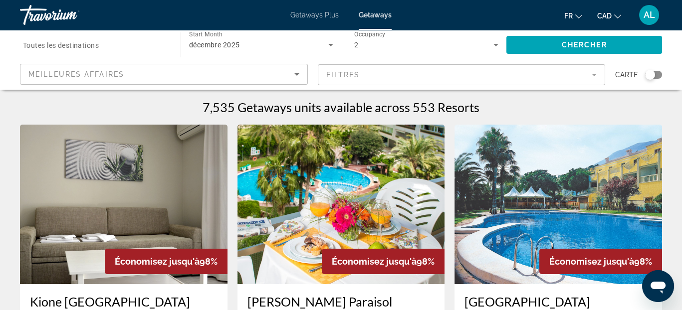
click at [614, 15] on icon "Change currency" at bounding box center [617, 16] width 7 height 7
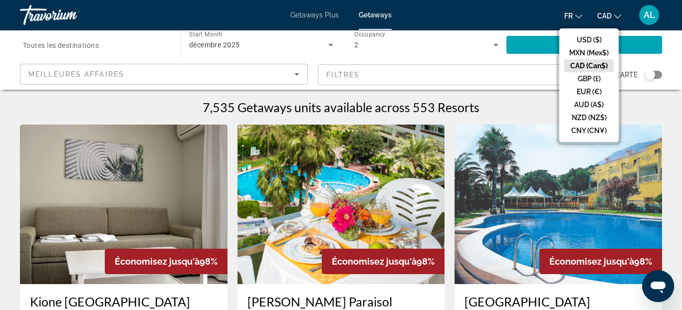
click at [586, 66] on button "CAD (Can$)" at bounding box center [588, 65] width 49 height 13
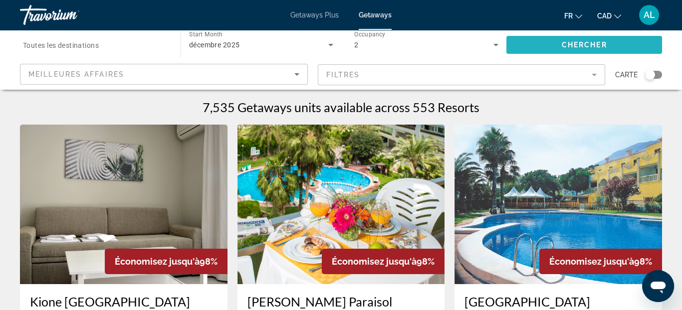
click at [593, 43] on span "Chercher" at bounding box center [583, 45] width 45 height 8
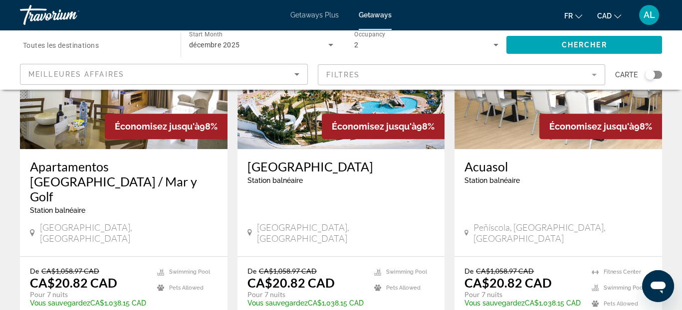
scroll to position [1377, 0]
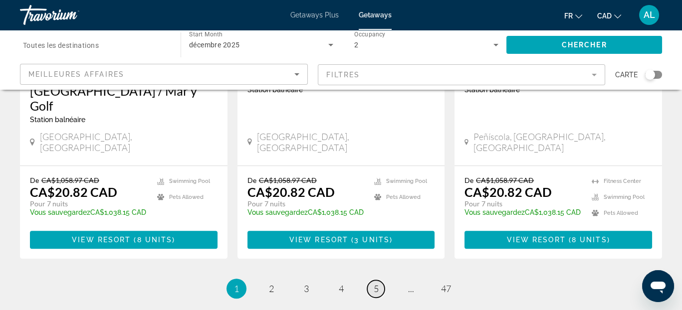
click at [376, 283] on span "5" at bounding box center [375, 288] width 5 height 11
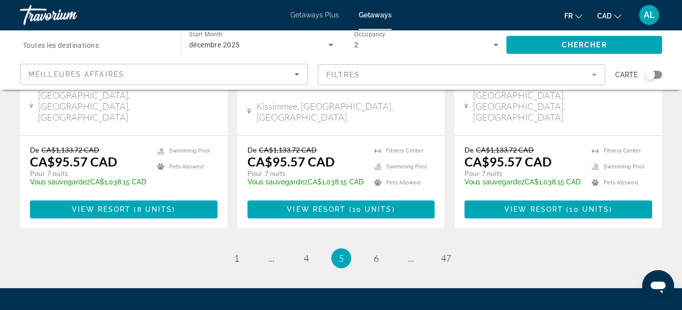
scroll to position [1346, 0]
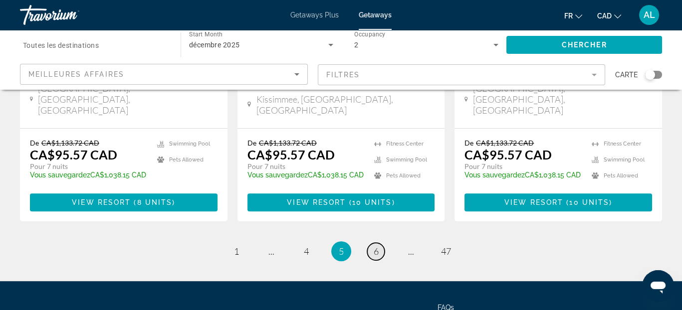
click at [376, 246] on span "6" at bounding box center [375, 251] width 5 height 11
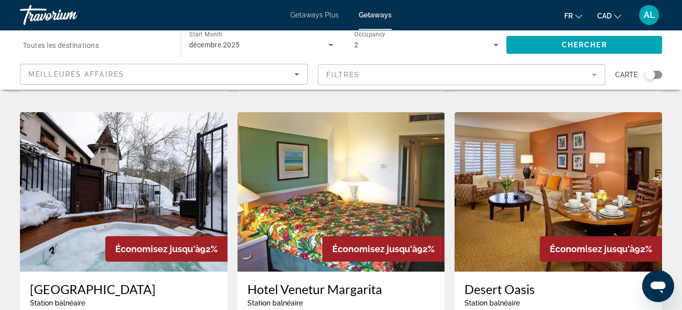
scroll to position [399, 0]
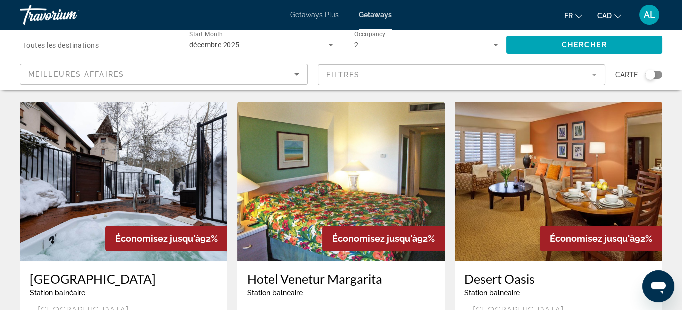
click at [105, 157] on img "Main content" at bounding box center [123, 182] width 207 height 160
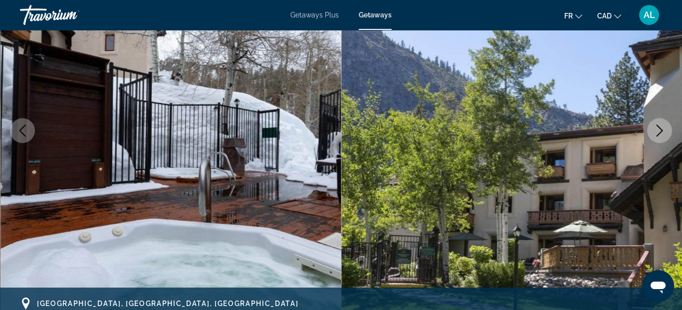
scroll to position [150, 0]
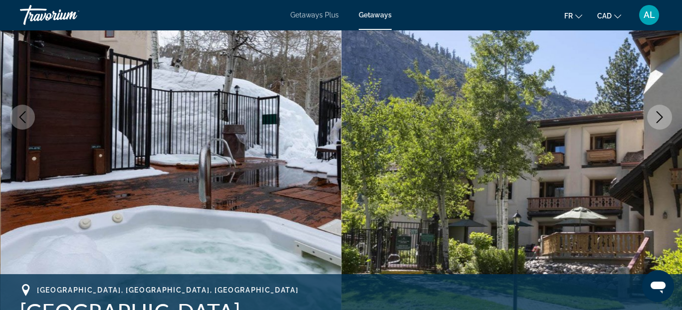
click at [656, 119] on icon "Next image" at bounding box center [659, 117] width 12 height 12
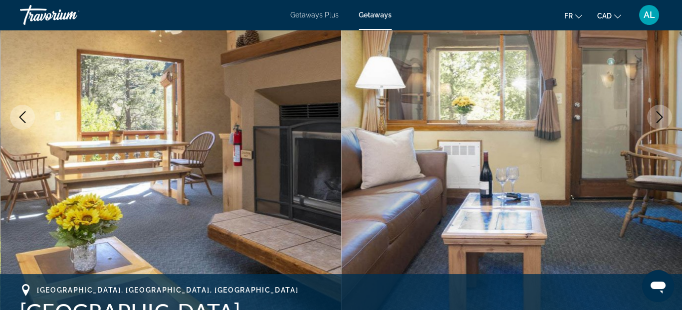
click at [653, 120] on icon "Next image" at bounding box center [659, 117] width 12 height 12
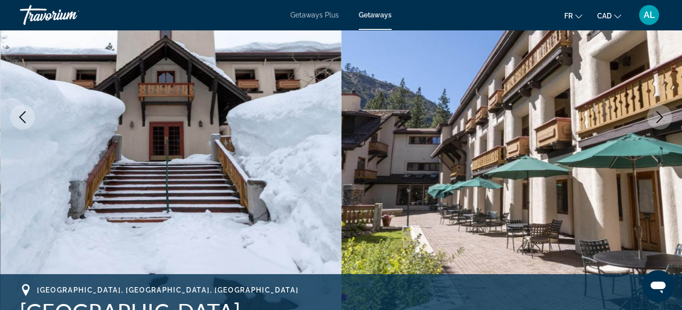
click at [653, 120] on icon "Next image" at bounding box center [659, 117] width 12 height 12
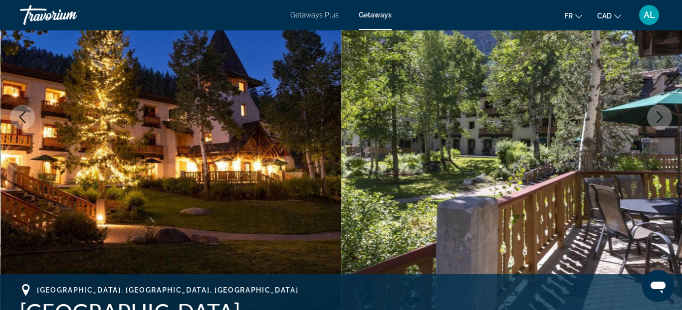
click at [653, 120] on icon "Next image" at bounding box center [659, 117] width 12 height 12
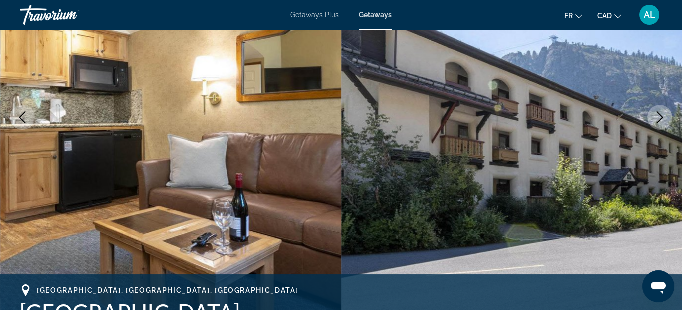
click at [653, 120] on icon "Next image" at bounding box center [659, 117] width 12 height 12
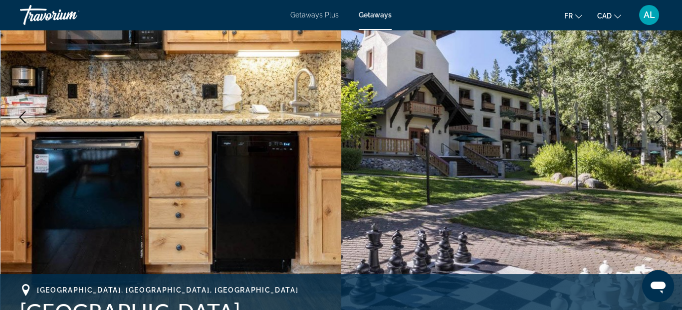
click at [653, 121] on icon "Next image" at bounding box center [659, 117] width 12 height 12
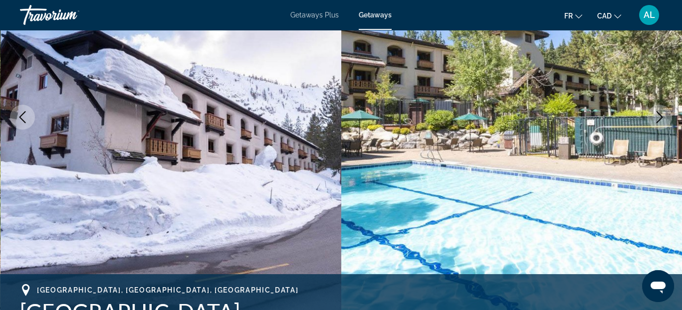
click at [653, 121] on icon "Next image" at bounding box center [659, 117] width 12 height 12
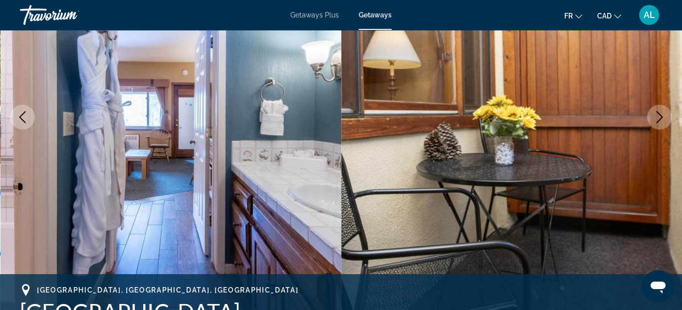
click at [653, 121] on icon "Next image" at bounding box center [659, 117] width 12 height 12
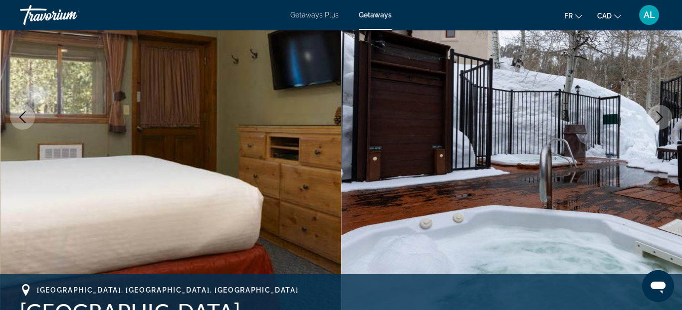
click at [653, 121] on icon "Next image" at bounding box center [659, 117] width 12 height 12
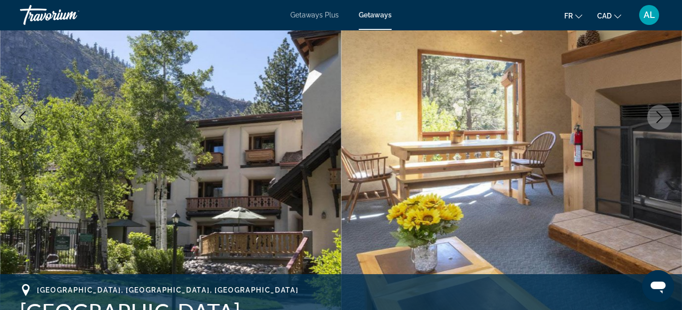
click at [653, 121] on icon "Next image" at bounding box center [659, 117] width 12 height 12
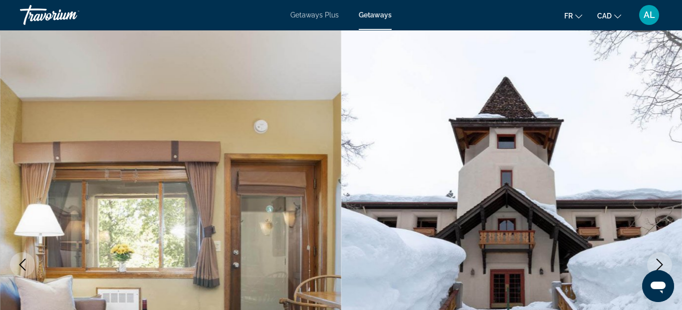
scroll to position [0, 0]
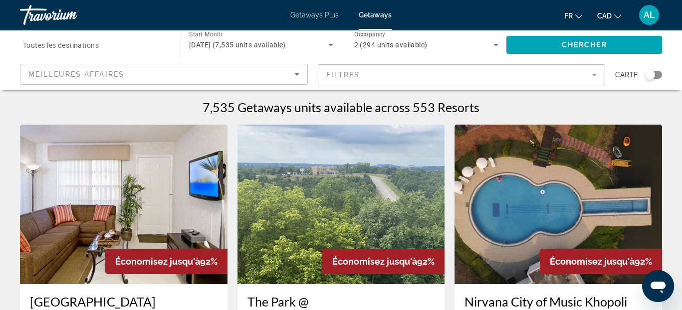
click at [419, 79] on mat-form-field "Filtres" at bounding box center [462, 74] width 288 height 21
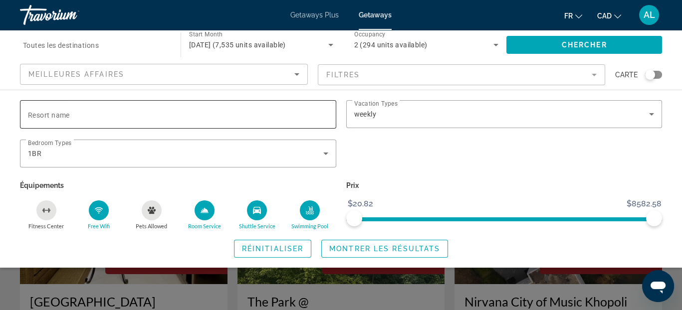
click at [192, 122] on div "Search widget" at bounding box center [178, 114] width 300 height 28
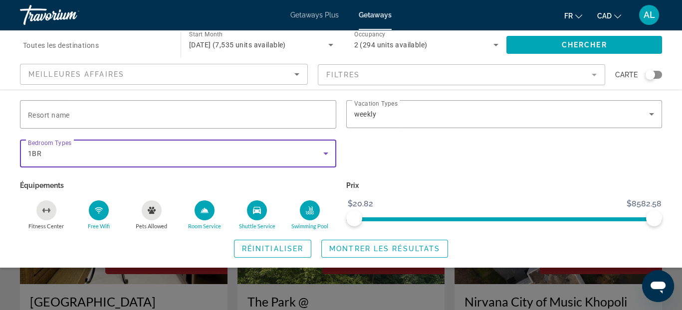
click at [113, 151] on div "1BR" at bounding box center [175, 154] width 295 height 12
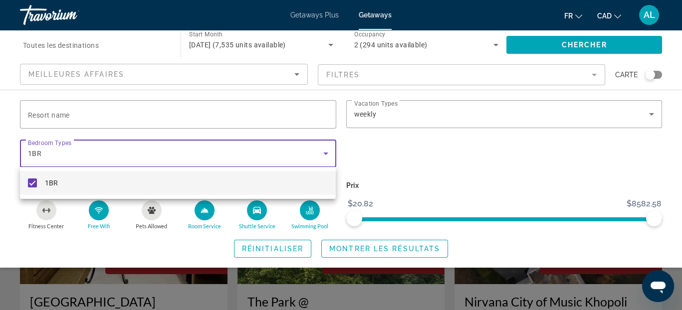
click at [144, 76] on div at bounding box center [341, 155] width 682 height 310
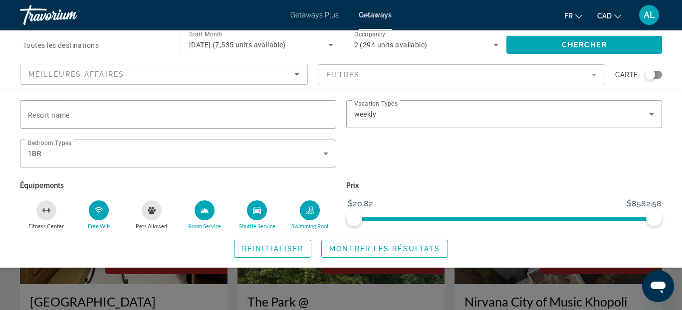
click at [295, 75] on icon "Sort by" at bounding box center [297, 74] width 12 height 12
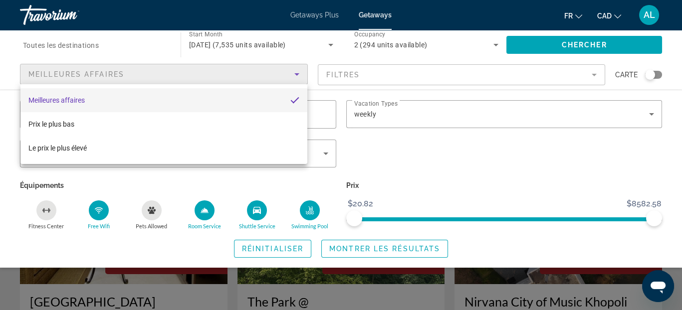
click at [495, 44] on div at bounding box center [341, 155] width 682 height 310
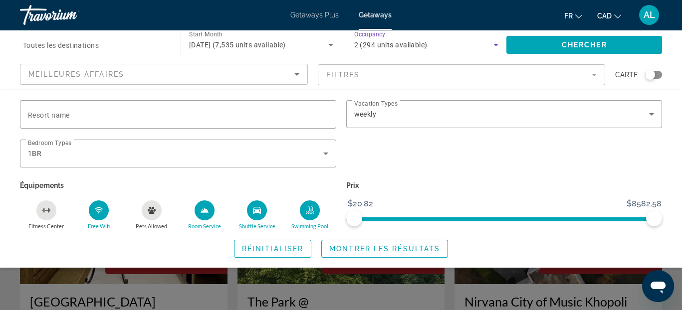
click at [494, 44] on icon "Search widget" at bounding box center [495, 45] width 5 height 2
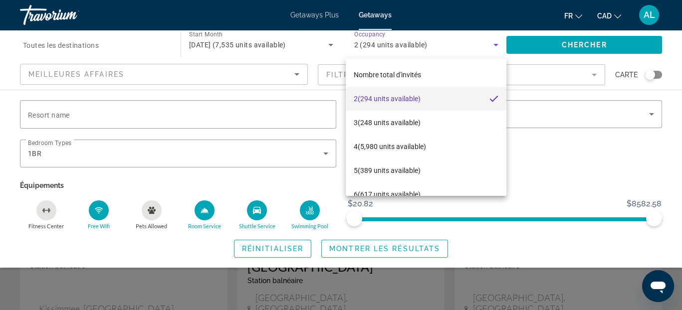
click at [386, 99] on span "2 (294 units available)" at bounding box center [387, 99] width 67 height 12
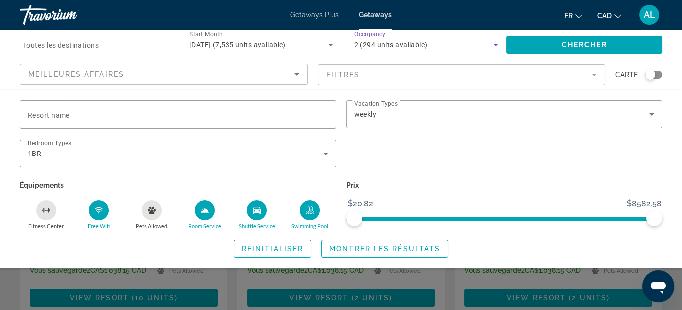
scroll to position [199, 0]
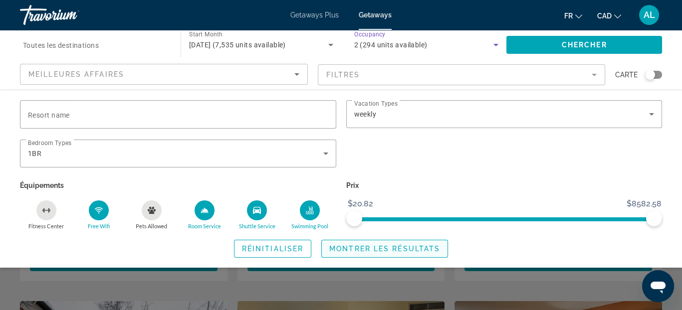
click at [356, 251] on span "Montrer les résultats" at bounding box center [384, 249] width 111 height 8
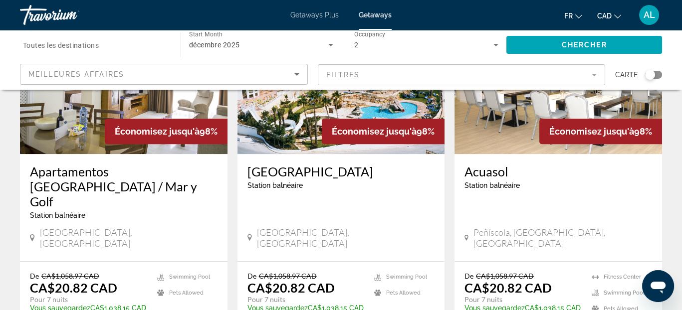
scroll to position [1346, 0]
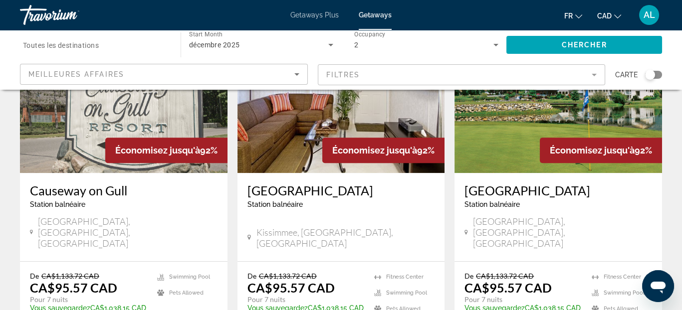
scroll to position [1346, 0]
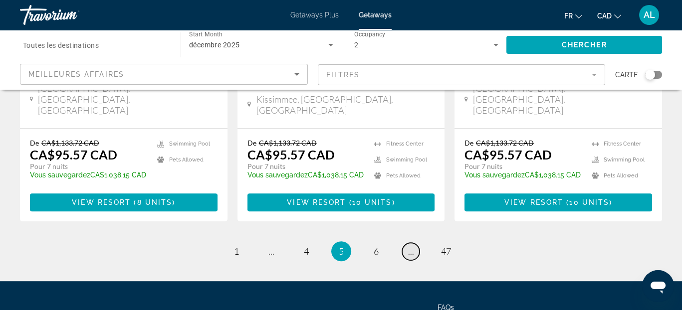
click at [413, 243] on link "page ..." at bounding box center [410, 251] width 17 height 17
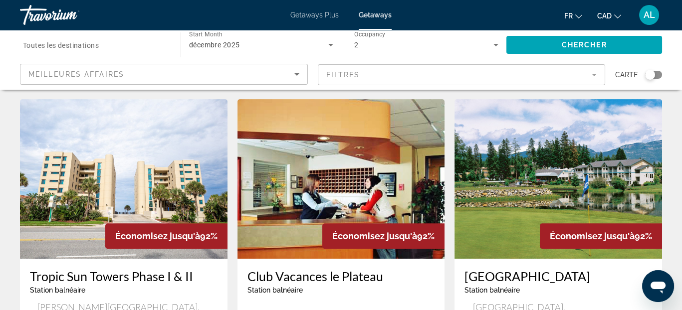
scroll to position [748, 0]
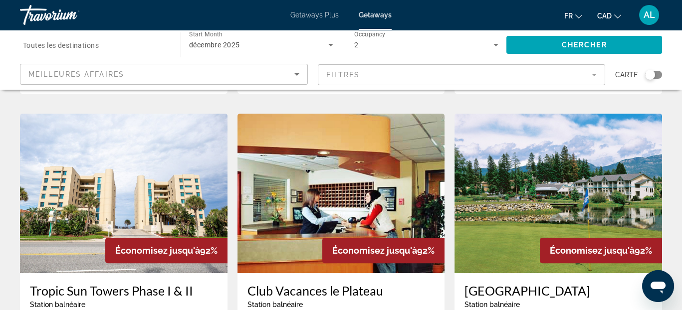
click at [356, 158] on img "Main content" at bounding box center [340, 194] width 207 height 160
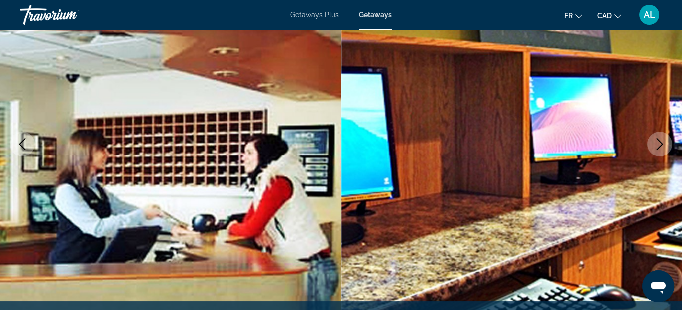
scroll to position [150, 0]
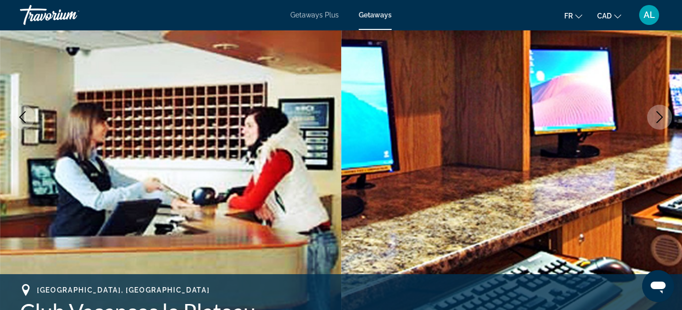
click at [657, 120] on icon "Next image" at bounding box center [659, 117] width 12 height 12
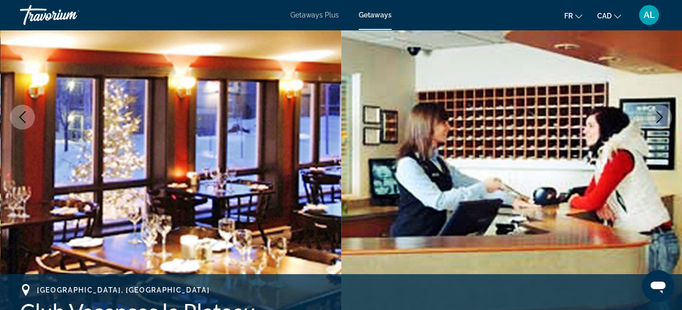
click at [657, 120] on icon "Next image" at bounding box center [659, 117] width 12 height 12
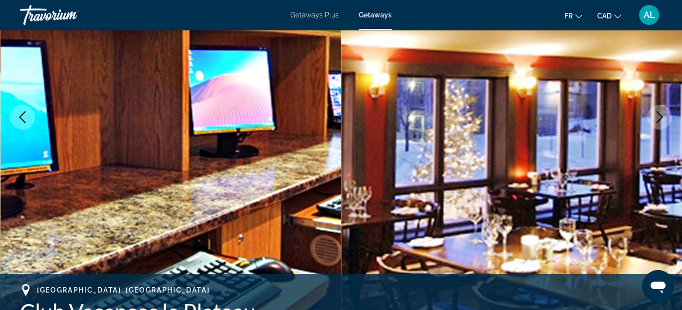
click at [657, 120] on icon "Next image" at bounding box center [659, 117] width 12 height 12
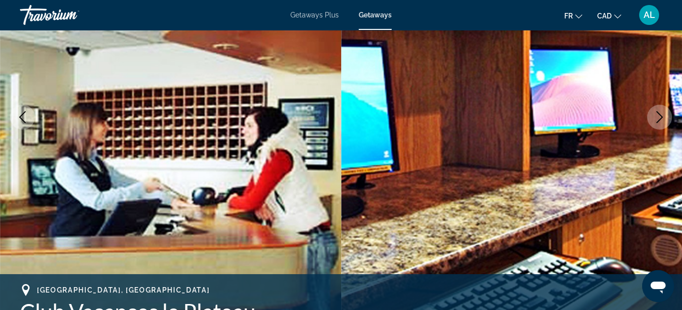
click at [657, 120] on icon "Next image" at bounding box center [659, 117] width 12 height 12
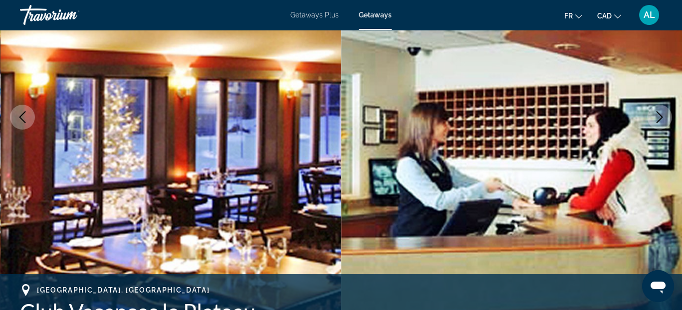
click at [657, 120] on icon "Next image" at bounding box center [659, 117] width 12 height 12
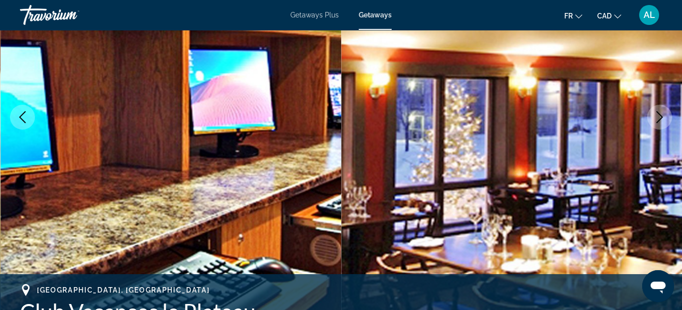
click at [657, 120] on icon "Next image" at bounding box center [659, 117] width 12 height 12
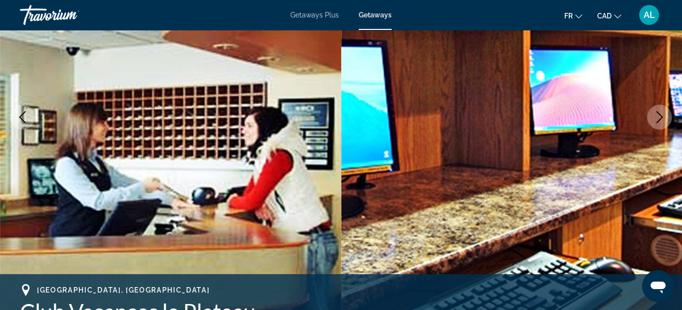
click at [657, 120] on icon "Next image" at bounding box center [659, 117] width 12 height 12
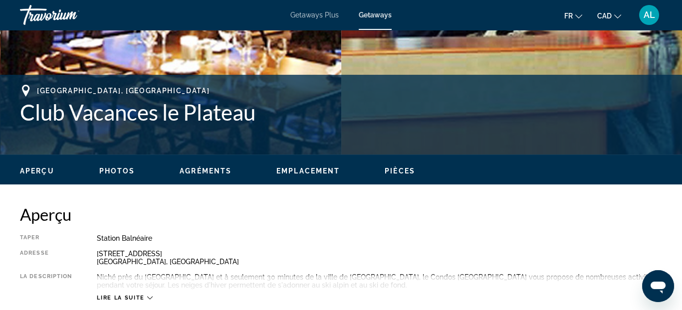
scroll to position [399, 0]
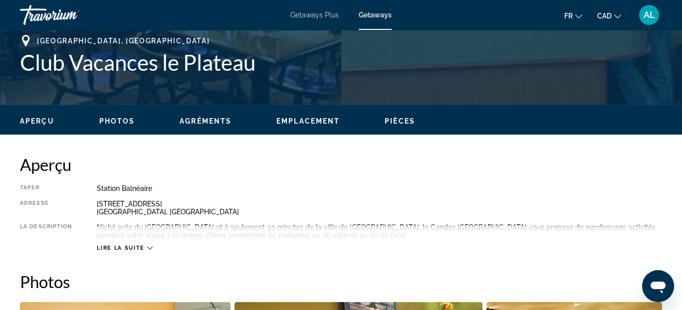
click at [152, 246] on div "Lire la suite" at bounding box center [379, 237] width 565 height 27
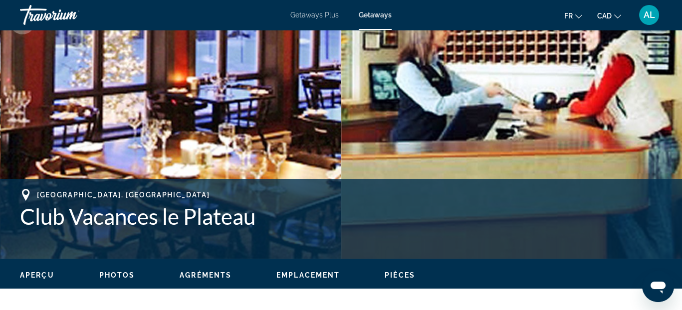
scroll to position [249, 0]
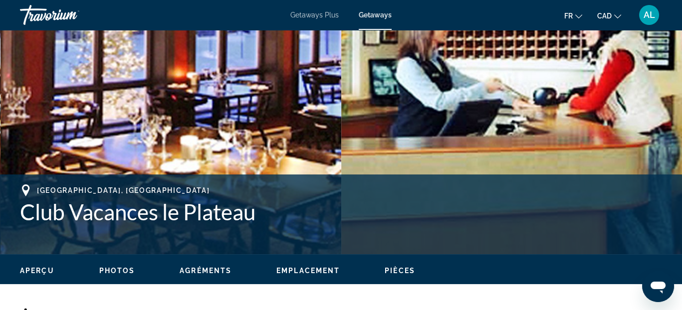
click at [127, 270] on span "Photos" at bounding box center [117, 271] width 36 height 8
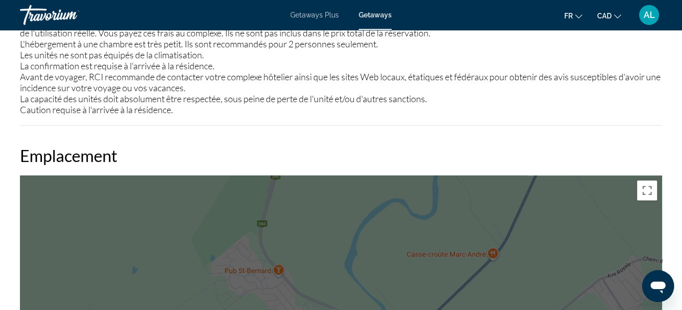
scroll to position [1146, 0]
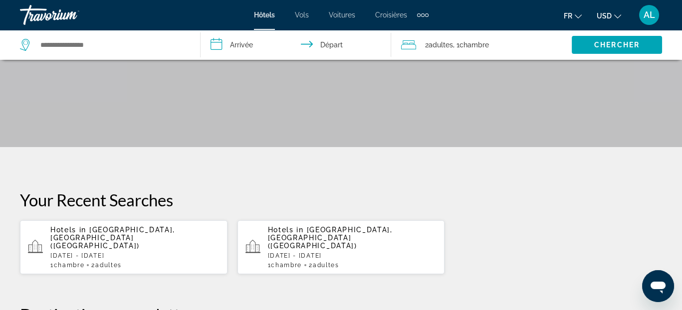
scroll to position [150, 0]
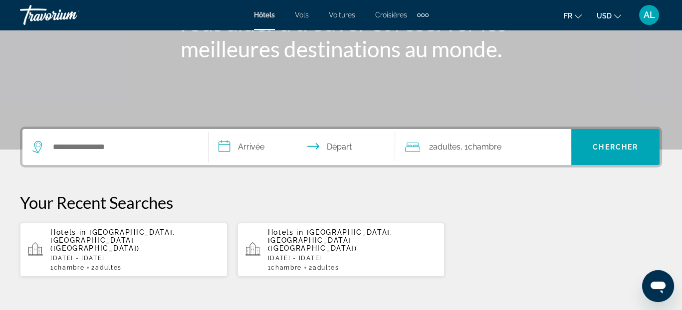
click at [257, 148] on input "**********" at bounding box center [303, 148] width 190 height 39
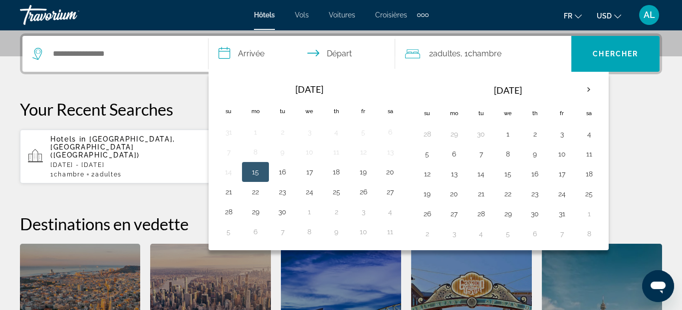
scroll to position [243, 0]
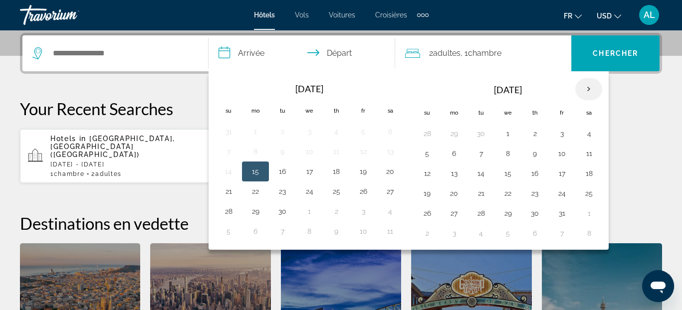
click at [581, 88] on th "Next month" at bounding box center [588, 89] width 27 height 22
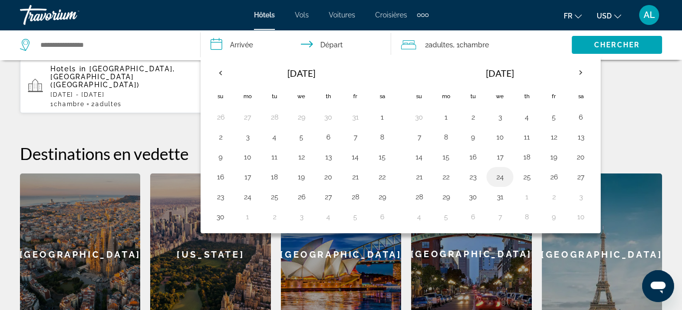
scroll to position [393, 0]
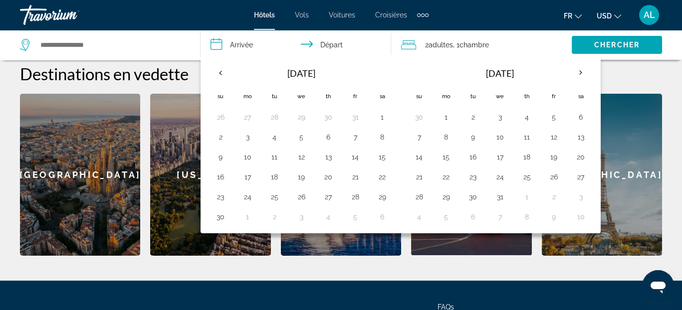
click at [627, 161] on div "Paris" at bounding box center [601, 175] width 120 height 162
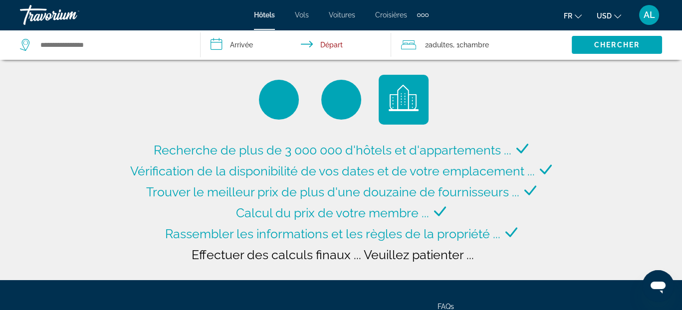
type input "**********"
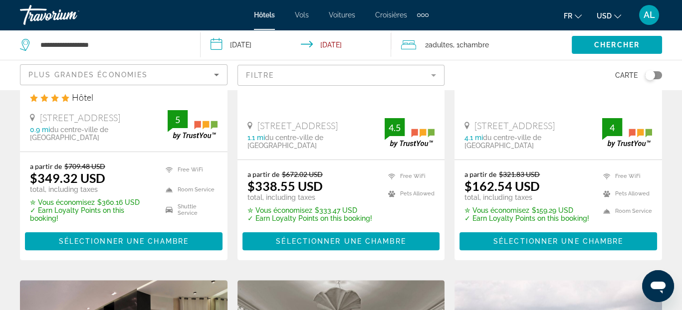
scroll to position [648, 0]
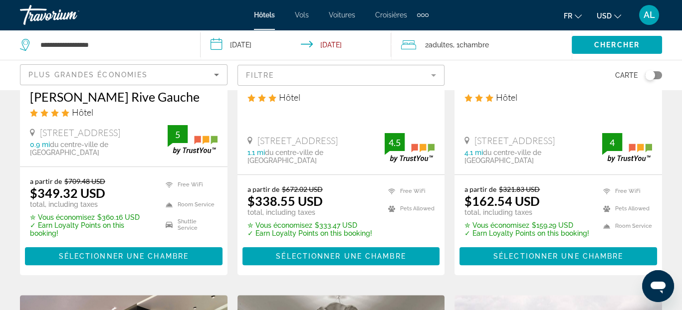
click at [431, 76] on mat-form-field "Filtre" at bounding box center [340, 75] width 207 height 21
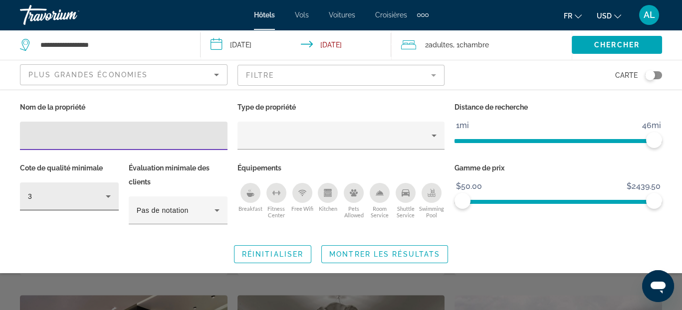
click at [106, 197] on icon "Hotel Filters" at bounding box center [108, 196] width 12 height 12
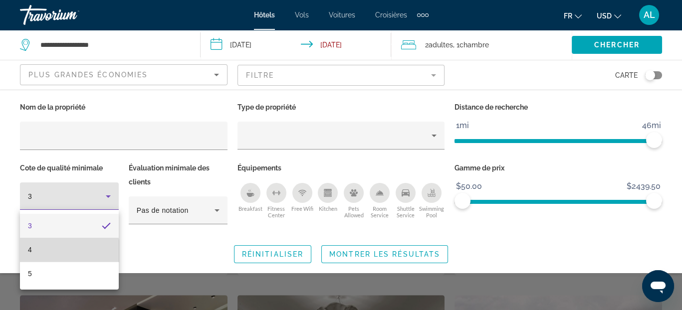
click at [62, 251] on mat-option "4" at bounding box center [69, 250] width 99 height 24
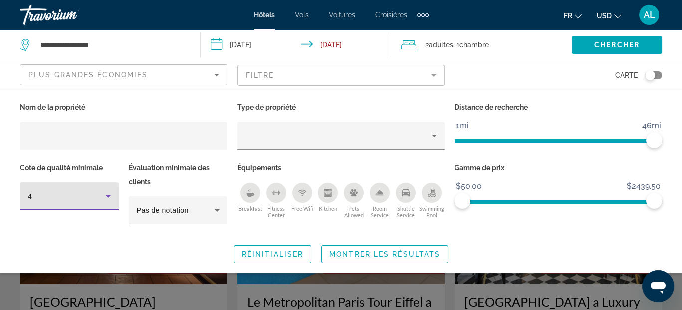
scroll to position [100, 0]
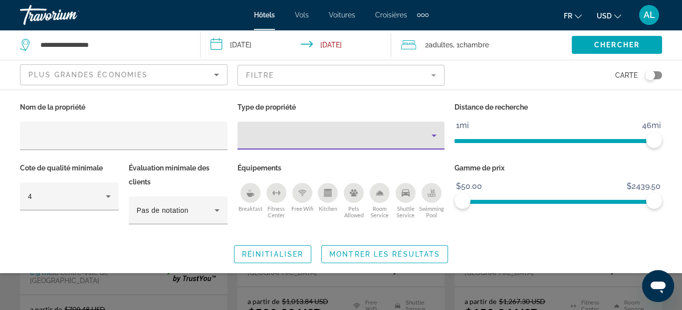
click at [437, 138] on icon "Property type" at bounding box center [434, 136] width 12 height 12
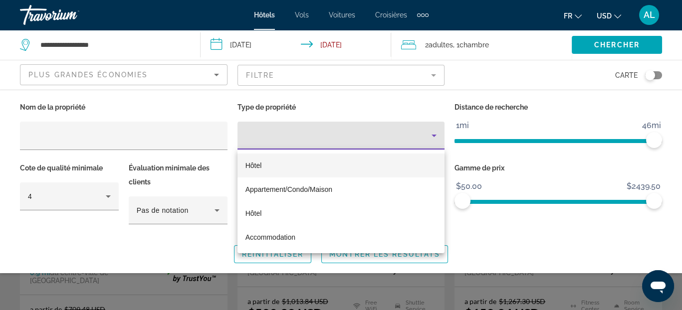
click at [279, 167] on mat-option "Hôtel" at bounding box center [340, 166] width 207 height 24
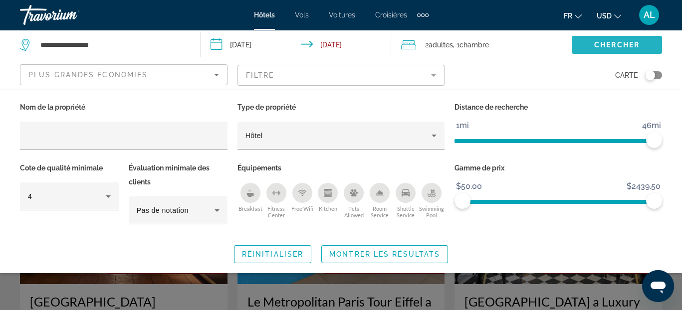
click at [634, 47] on span "Chercher" at bounding box center [616, 45] width 45 height 8
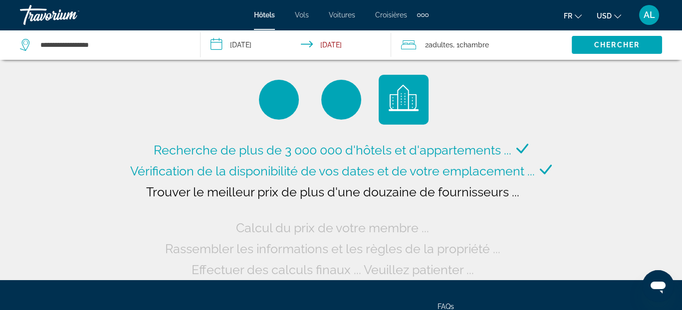
click at [221, 45] on input "**********" at bounding box center [297, 46] width 194 height 33
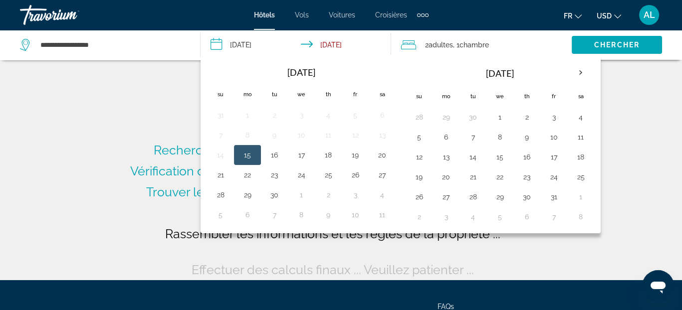
click at [214, 47] on input "**********" at bounding box center [297, 46] width 194 height 33
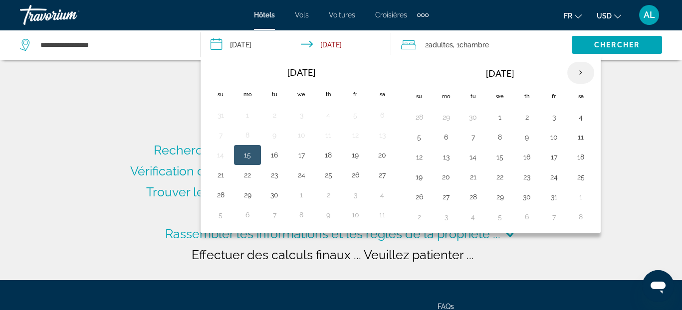
click at [578, 72] on th "Next month" at bounding box center [580, 73] width 27 height 22
click at [577, 72] on th "Next month" at bounding box center [580, 73] width 27 height 22
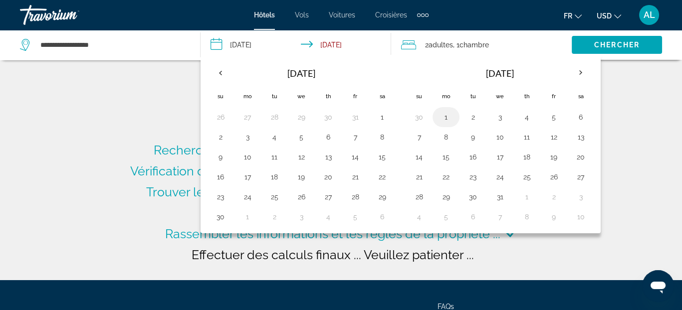
click at [442, 119] on button "1" at bounding box center [446, 117] width 16 height 14
click at [350, 44] on input "**********" at bounding box center [297, 46] width 194 height 33
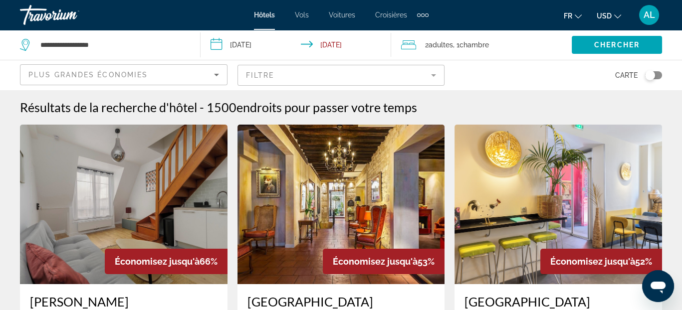
click at [220, 46] on input "**********" at bounding box center [297, 46] width 194 height 33
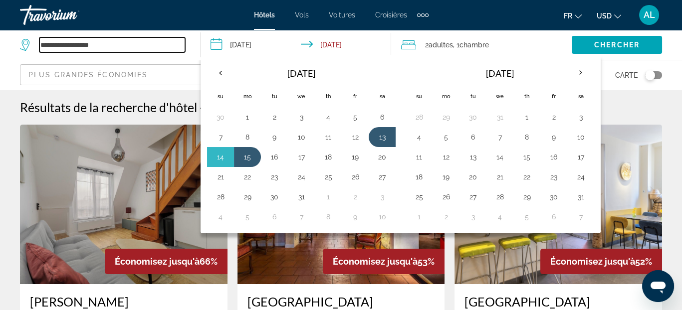
click at [152, 45] on input "**********" at bounding box center [112, 44] width 146 height 15
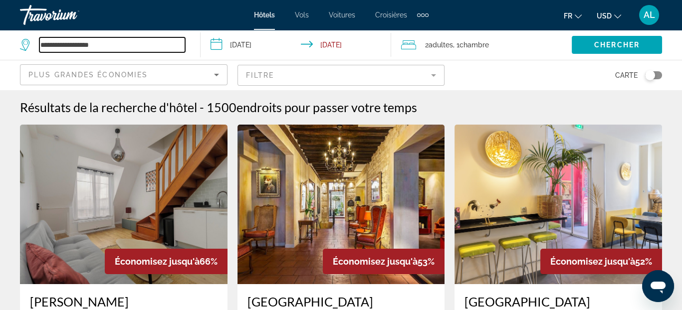
click at [98, 47] on input "**********" at bounding box center [112, 44] width 146 height 15
type input "*"
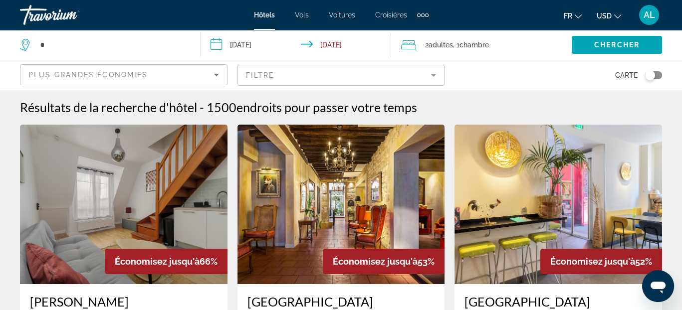
click at [218, 42] on input "**********" at bounding box center [297, 46] width 194 height 33
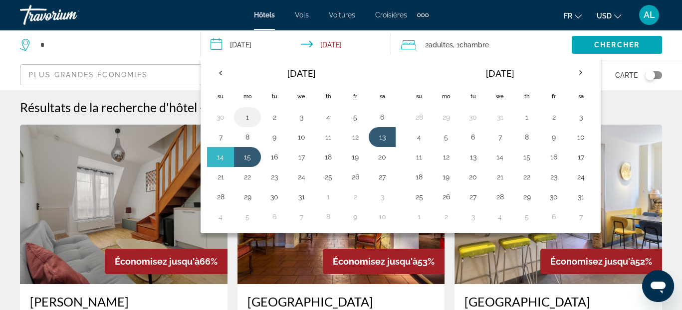
click at [247, 118] on button "1" at bounding box center [247, 117] width 16 height 14
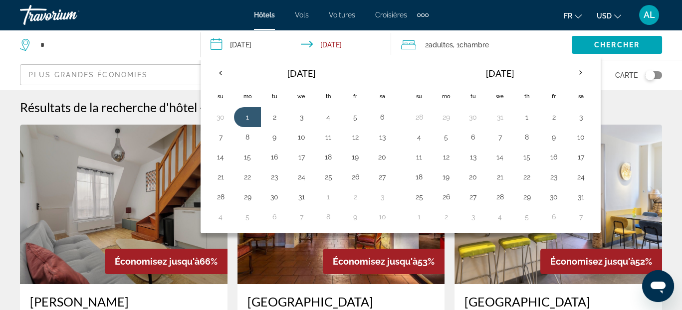
click at [234, 43] on input "**********" at bounding box center [297, 46] width 194 height 33
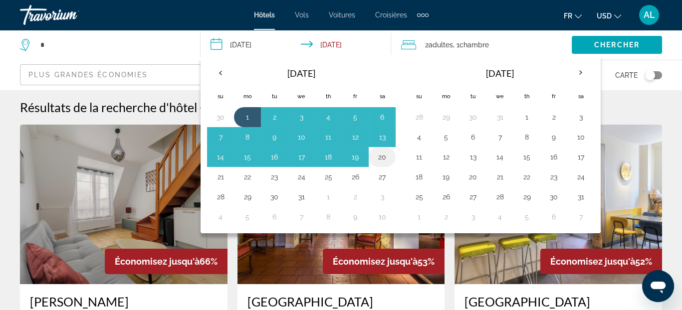
click at [381, 159] on button "20" at bounding box center [382, 157] width 16 height 14
type input "**********"
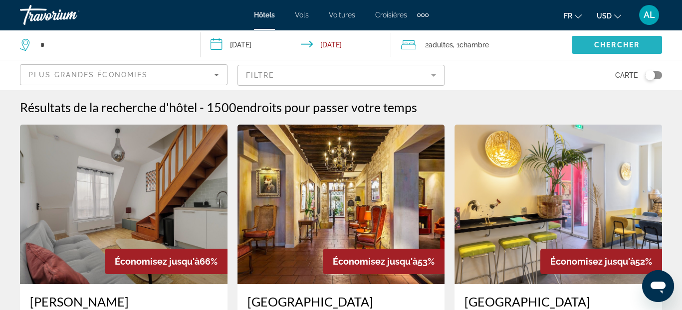
click at [586, 48] on span "Search widget" at bounding box center [616, 45] width 90 height 24
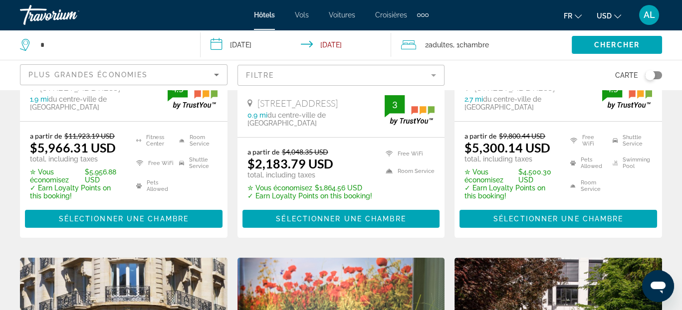
scroll to position [648, 0]
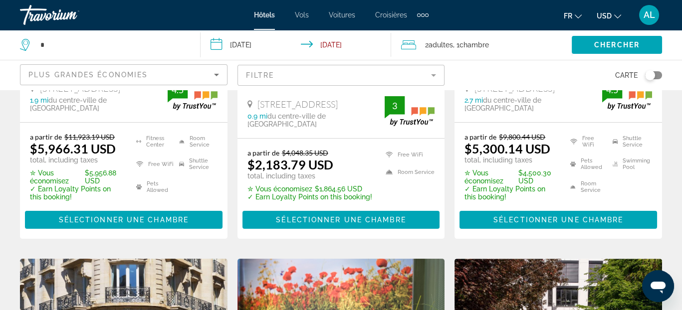
click at [26, 44] on icon "Search widget" at bounding box center [25, 42] width 5 height 4
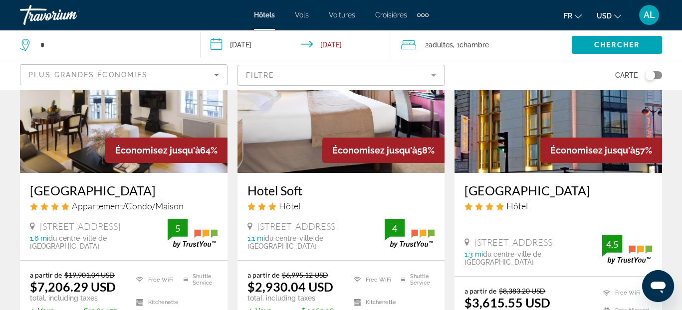
scroll to position [0, 0]
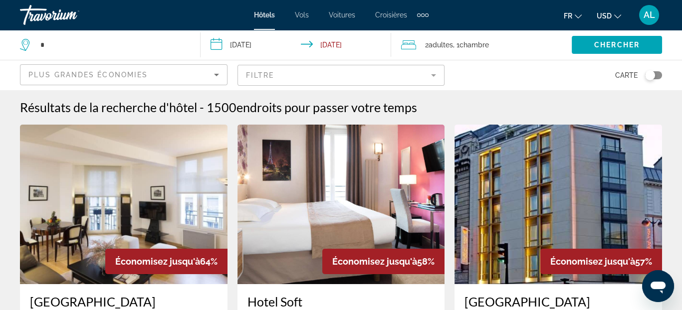
click at [619, 15] on icon "Change currency" at bounding box center [617, 16] width 7 height 4
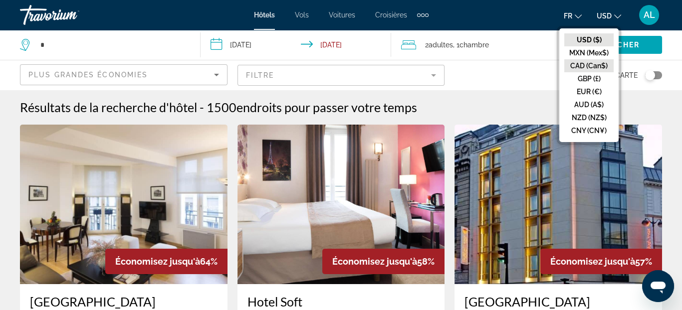
click at [597, 65] on button "CAD (Can$)" at bounding box center [588, 65] width 49 height 13
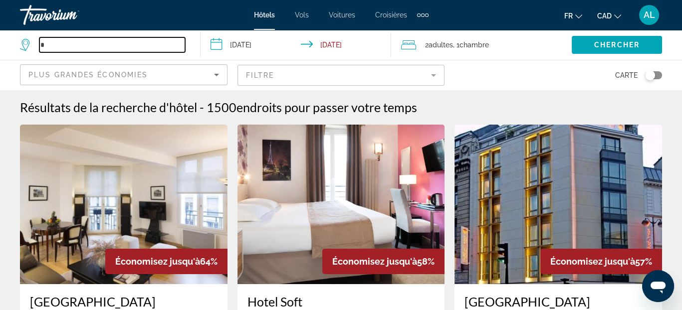
click at [46, 45] on input "*" at bounding box center [112, 44] width 146 height 15
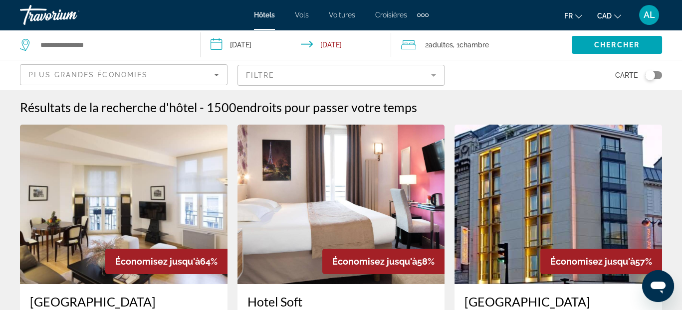
click at [23, 43] on icon "Search widget" at bounding box center [25, 42] width 5 height 4
click at [26, 45] on icon "Search widget" at bounding box center [26, 45] width 12 height 12
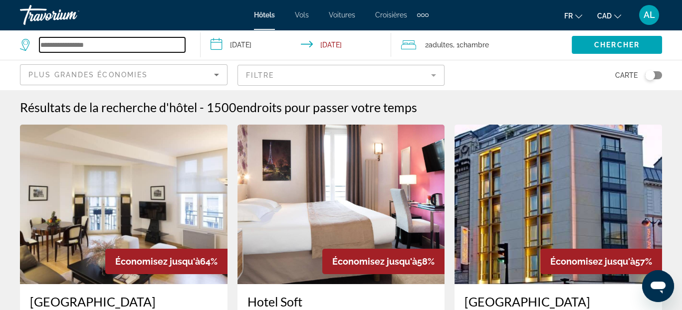
click at [100, 45] on input "Search widget" at bounding box center [112, 44] width 146 height 15
type input "*******"
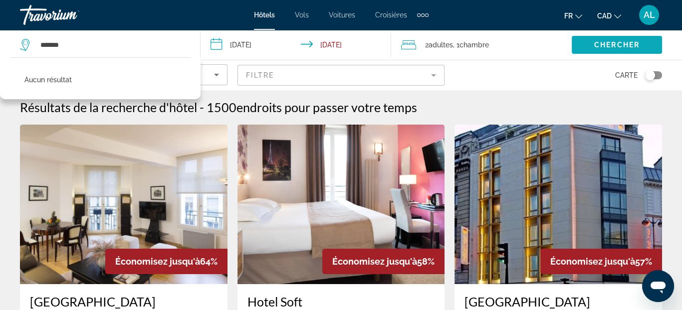
click at [601, 39] on span "Search widget" at bounding box center [616, 45] width 90 height 24
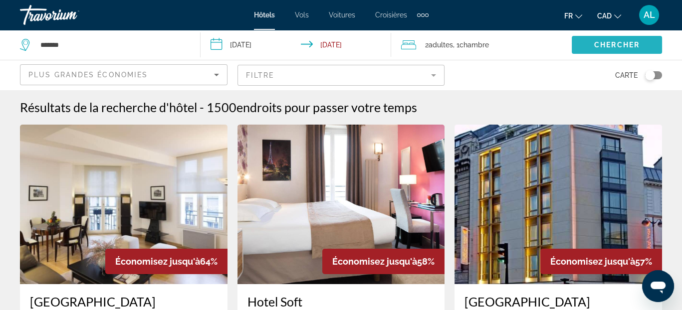
click at [602, 45] on span "Chercher" at bounding box center [616, 45] width 45 height 8
